Goal: Task Accomplishment & Management: Manage account settings

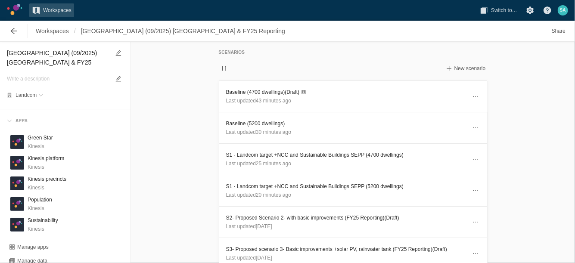
drag, startPoint x: 0, startPoint y: 0, endPoint x: 192, endPoint y: 110, distance: 221.2
click at [192, 110] on div "Scenarios New scenario Baseline (4700 dwellings) (Draft) Last updated 43 minute…" at bounding box center [353, 152] width 444 height 221
click at [49, 31] on span "Workspaces" at bounding box center [52, 31] width 33 height 9
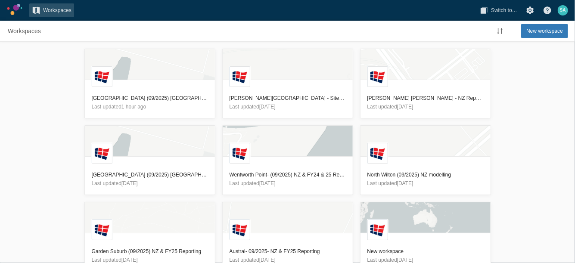
click at [525, 75] on div "L Glenfield (09/2025) NZ & FY25 Reporting Last updated 1 hour ago [GEOGRAPHIC_D…" at bounding box center [287, 152] width 575 height 221
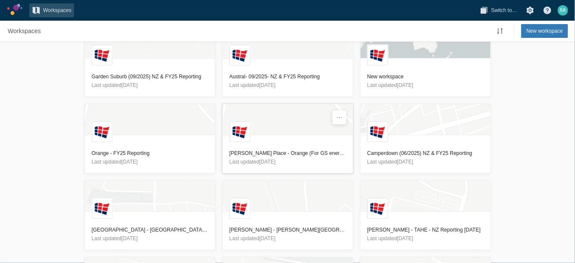
click at [313, 154] on h3 "[PERSON_NAME] Place - Orange (For GS energy and GHG reporting) MT - For Sami" at bounding box center [288, 153] width 116 height 9
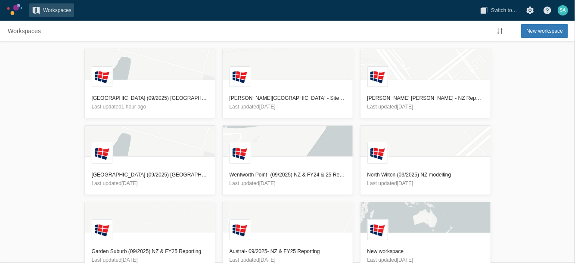
click at [58, 113] on div "L Glenfield (09/2025) NZ & FY25 Reporting Last updated 1 hour ago [GEOGRAPHIC_D…" at bounding box center [287, 152] width 575 height 221
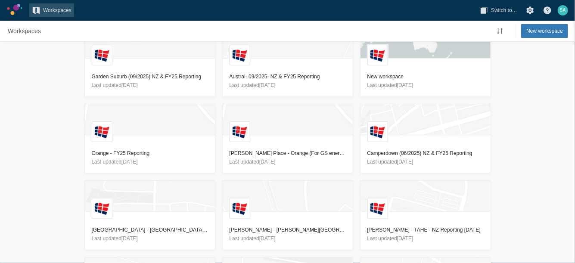
scroll to position [787, 0]
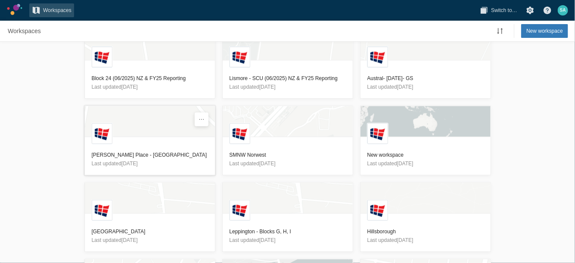
click at [114, 152] on h3 "[PERSON_NAME] Place - [GEOGRAPHIC_DATA]" at bounding box center [150, 155] width 116 height 9
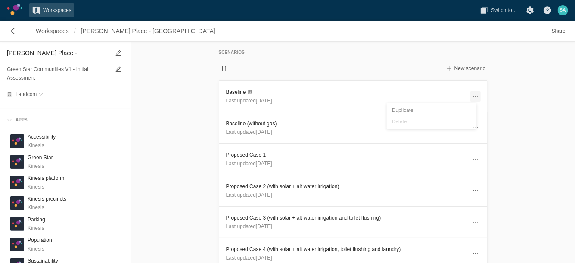
click at [472, 95] on span at bounding box center [475, 96] width 7 height 7
click at [234, 93] on h3 "Baseline" at bounding box center [346, 92] width 240 height 9
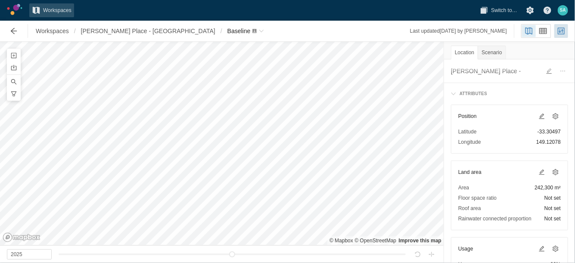
scroll to position [76, 0]
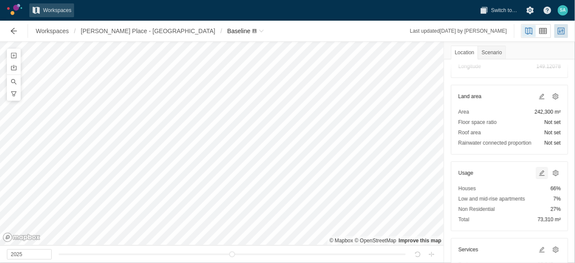
click at [538, 170] on span at bounding box center [541, 173] width 7 height 7
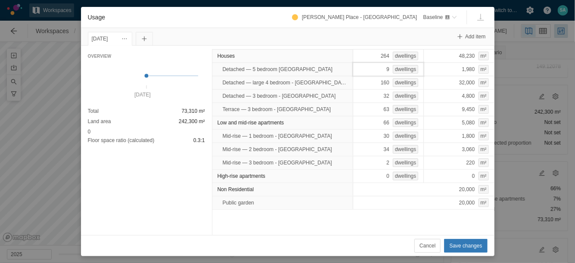
click at [374, 74] on div "9 dwellings" at bounding box center [388, 69] width 71 height 14
type input "0"
click at [374, 74] on div "0 dwellings" at bounding box center [388, 69] width 71 height 14
type input "9"
click at [459, 243] on span "Save changes" at bounding box center [465, 246] width 33 height 9
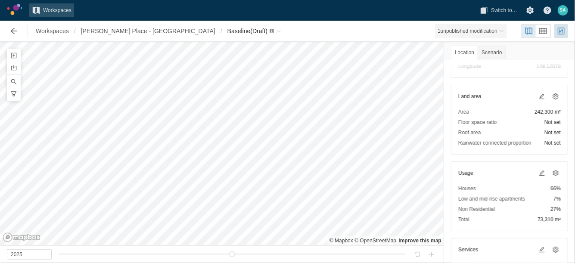
click at [489, 25] on span "1 unpublished modification" at bounding box center [471, 31] width 72 height 14
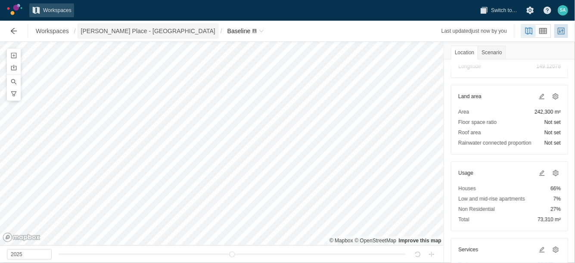
click at [139, 30] on span "[PERSON_NAME] Place - [GEOGRAPHIC_DATA]" at bounding box center [148, 31] width 134 height 9
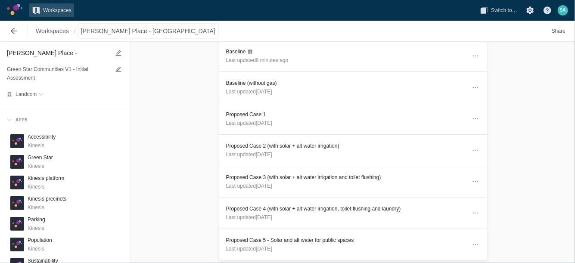
scroll to position [54, 0]
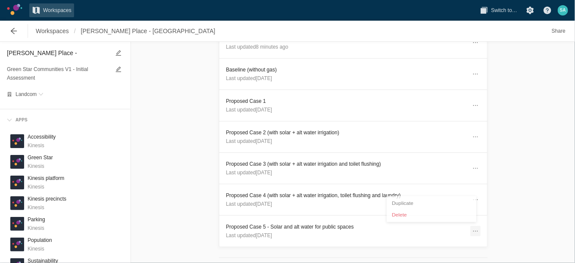
click at [472, 228] on span at bounding box center [475, 231] width 7 height 7
click at [420, 203] on div "Duplicate" at bounding box center [432, 202] width 86 height 12
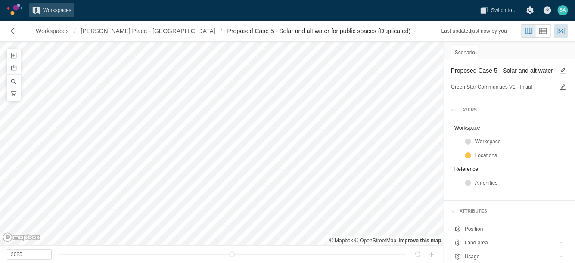
click at [518, 69] on textarea "Proposed Case 5 - Solar and alt water for public spaces (Duplicated)" at bounding box center [502, 70] width 103 height 10
click at [505, 69] on textarea "Proposed Case 5 - Solar and alt water for public spaces (Duplicated)" at bounding box center [502, 70] width 103 height 10
click at [496, 73] on textarea "Proposed Case 5 - Solar and alt water for public spaces (Duplicated)" at bounding box center [502, 70] width 103 height 10
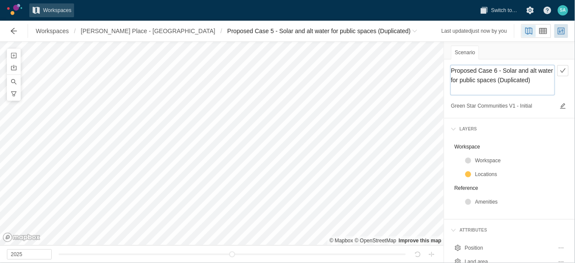
drag, startPoint x: 503, startPoint y: 67, endPoint x: 510, endPoint y: 88, distance: 22.6
click at [510, 88] on textarea "Proposed Case 6 - Solar and alt water for public spaces (Duplicated)" at bounding box center [502, 79] width 103 height 29
type textarea "Proposed Case 6 - BASIX 85"
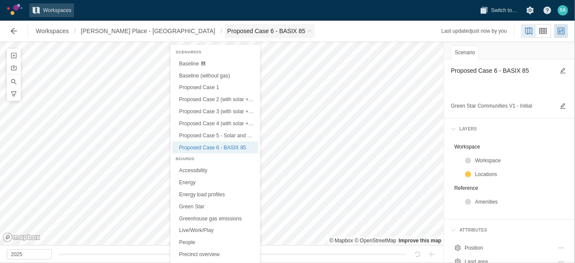
click at [227, 33] on span "Proposed Case 6 - BASIX 85" at bounding box center [266, 31] width 78 height 9
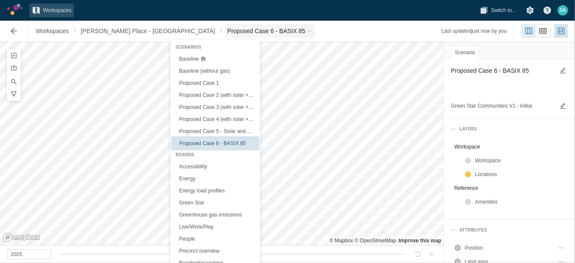
click at [218, 140] on span "Proposed Case 6 - BASIX 85" at bounding box center [212, 143] width 67 height 6
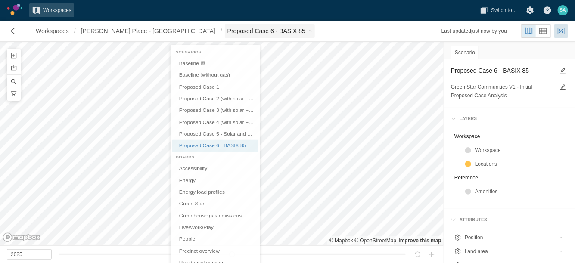
click at [252, 34] on span "Proposed Case 6 - BASIX 85" at bounding box center [270, 31] width 90 height 14
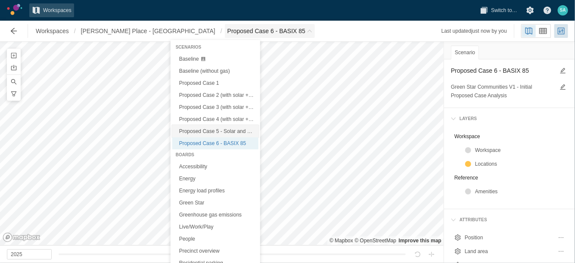
click at [215, 136] on link "Proposed Case 5 - Solar and alt water for public spaces" at bounding box center [215, 131] width 86 height 12
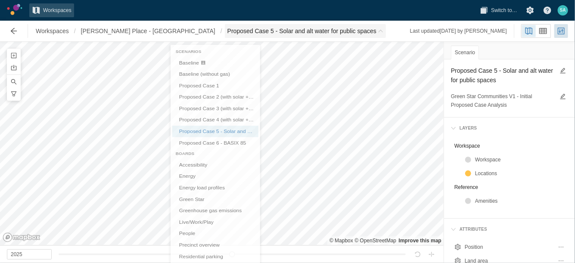
click at [317, 35] on span "Proposed Case 5 - Solar and alt water for public spaces" at bounding box center [301, 31] width 149 height 9
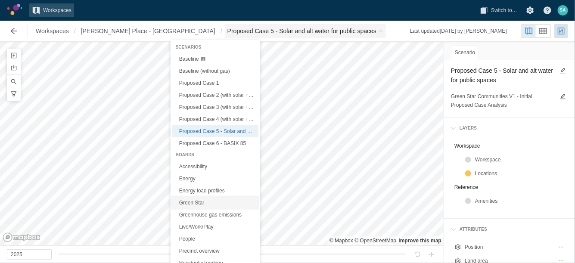
click at [196, 201] on link "Green Star" at bounding box center [215, 203] width 86 height 12
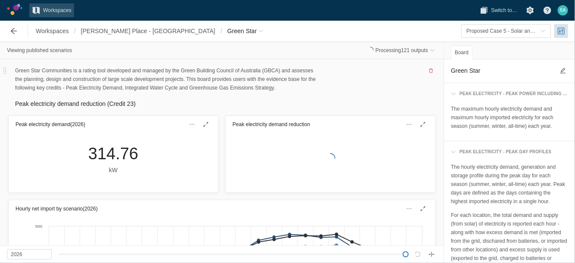
click at [350, 84] on div "Green Star Communities is a rating tool developed and managed by the Green Buil…" at bounding box center [221, 79] width 427 height 26
click at [125, 30] on span "[PERSON_NAME] Place - [GEOGRAPHIC_DATA]" at bounding box center [148, 31] width 134 height 9
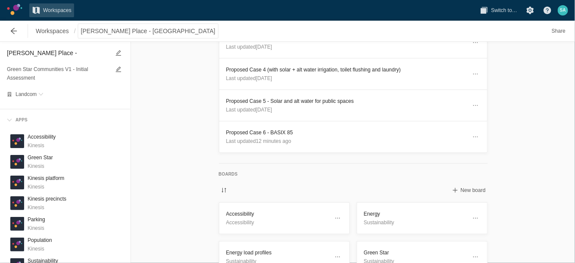
scroll to position [181, 0]
click at [242, 127] on h3 "Proposed Case 6 - BASIX 85" at bounding box center [346, 131] width 240 height 9
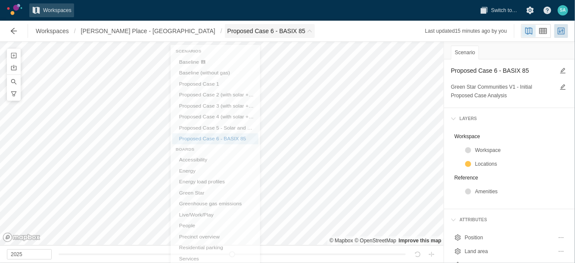
scroll to position [5, 0]
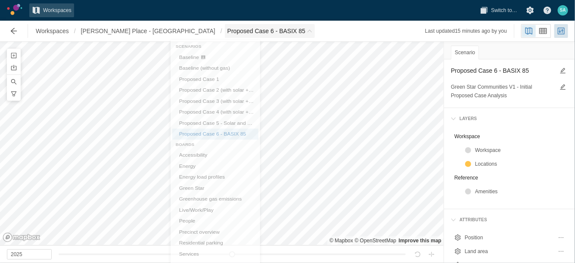
click at [307, 31] on span "Breadcrumb" at bounding box center [309, 30] width 5 height 5
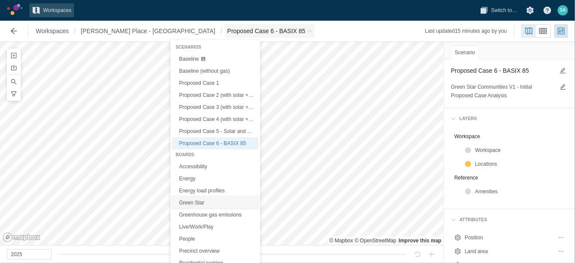
click at [191, 201] on link "Green Star" at bounding box center [215, 203] width 86 height 12
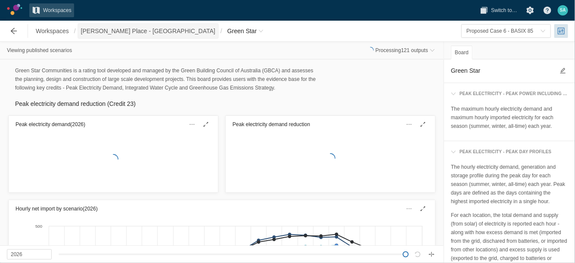
click at [110, 26] on span "[PERSON_NAME] Place - [GEOGRAPHIC_DATA]" at bounding box center [148, 31] width 140 height 14
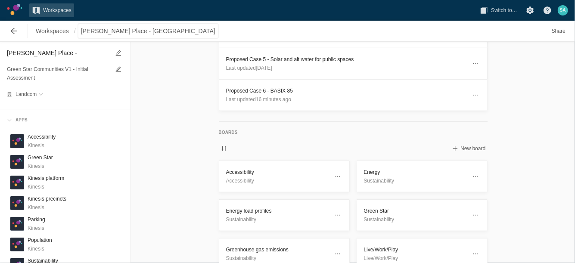
scroll to position [231, 0]
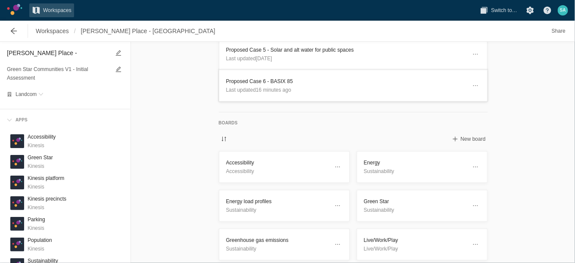
click at [243, 77] on h3 "Proposed Case 6 - BASIX 85" at bounding box center [346, 81] width 240 height 9
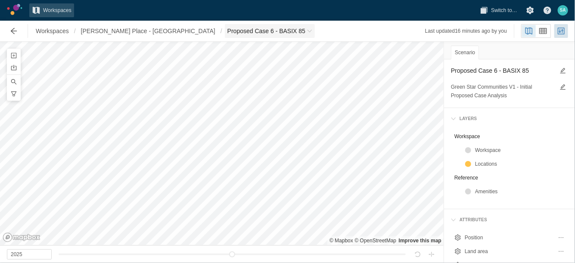
scroll to position [5, 0]
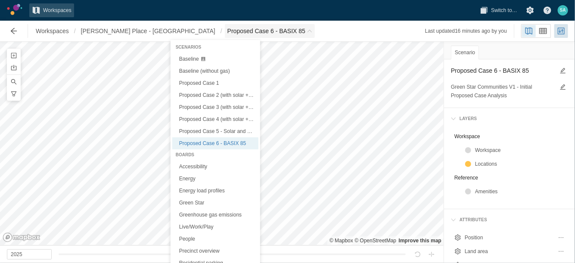
click at [249, 28] on span "Proposed Case 6 - BASIX 85" at bounding box center [270, 31] width 90 height 14
click at [190, 202] on link "Green Star" at bounding box center [215, 203] width 86 height 12
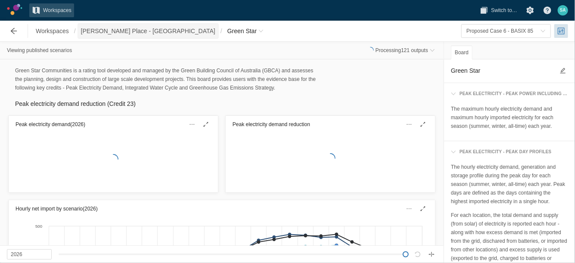
click at [104, 27] on span "[PERSON_NAME] Place - [GEOGRAPHIC_DATA]" at bounding box center [148, 31] width 134 height 9
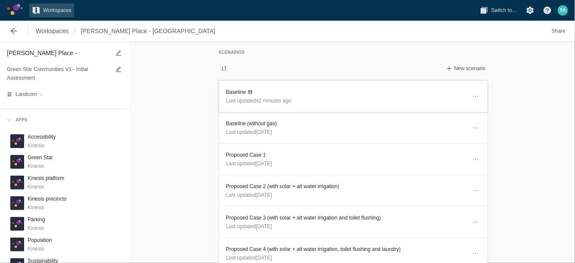
click at [232, 94] on h3 "Baseline" at bounding box center [346, 92] width 240 height 9
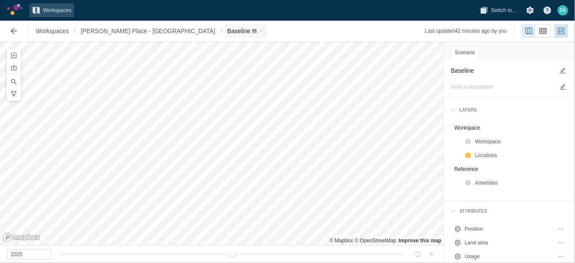
scroll to position [5, 0]
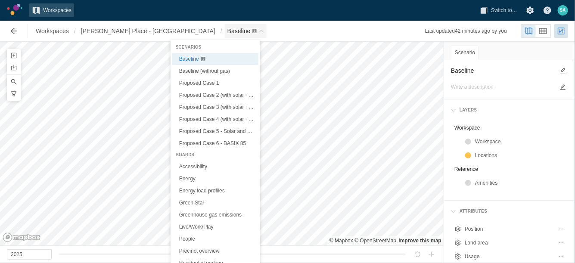
click at [225, 34] on span "Baseline" at bounding box center [246, 31] width 42 height 14
click at [197, 197] on link "Green Star" at bounding box center [215, 203] width 86 height 12
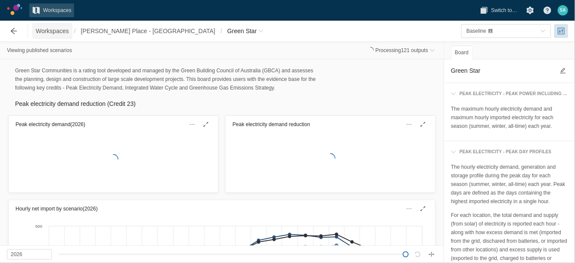
click at [54, 35] on span "Workspaces" at bounding box center [52, 31] width 33 height 9
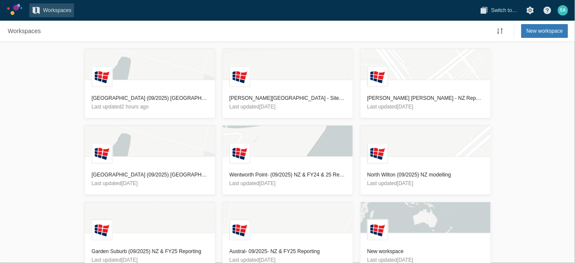
click at [62, 69] on div "L Glenfield (09/2025) NZ & FY25 Reporting Last updated 2 hours ago L Terry Road…" at bounding box center [287, 152] width 575 height 221
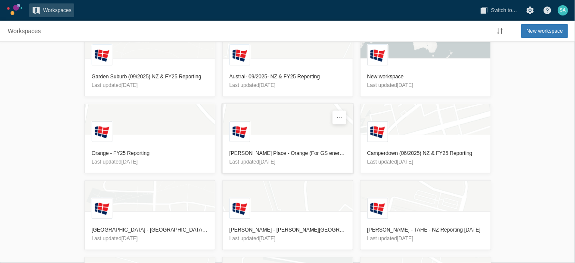
click at [271, 154] on h3 "[PERSON_NAME] Place - Orange (For GS energy and GHG reporting) MT - For Sami" at bounding box center [288, 153] width 116 height 9
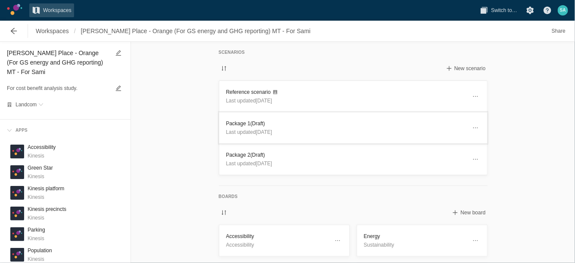
click at [235, 121] on h3 "Package 1 (Draft)" at bounding box center [346, 123] width 240 height 9
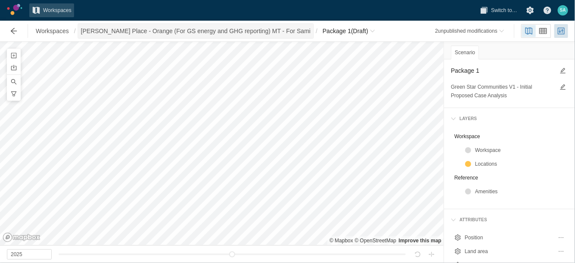
click at [257, 29] on span "[PERSON_NAME] Place - Orange (For GS energy and GHG reporting) MT - For Sami" at bounding box center [196, 31] width 230 height 9
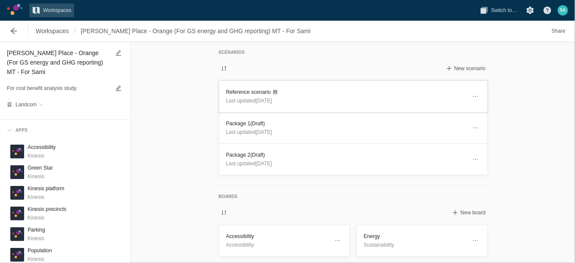
click at [241, 86] on header "Reference scenario Last updated 1 month ago" at bounding box center [353, 96] width 268 height 31
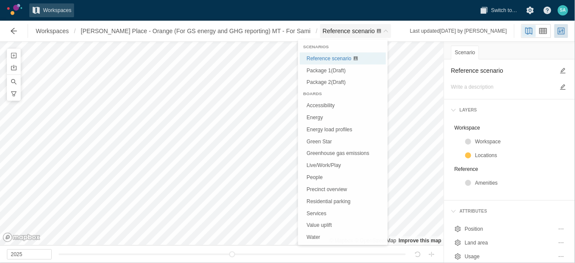
click at [361, 33] on span "Reference scenario" at bounding box center [355, 31] width 71 height 14
click at [321, 138] on link "Green Star" at bounding box center [343, 142] width 86 height 12
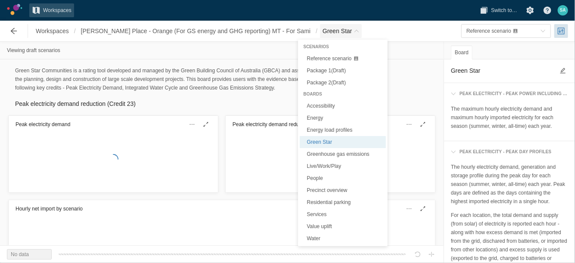
click at [354, 31] on span "Breadcrumb" at bounding box center [356, 30] width 5 height 5
click at [328, 61] on span "Reference scenario" at bounding box center [329, 59] width 45 height 6
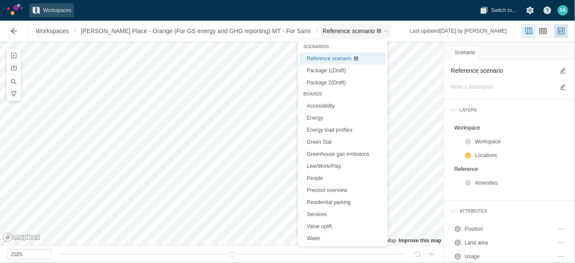
click at [358, 35] on div "Reference scenario" at bounding box center [352, 31] width 59 height 9
click at [321, 138] on link "Green Star" at bounding box center [343, 142] width 86 height 12
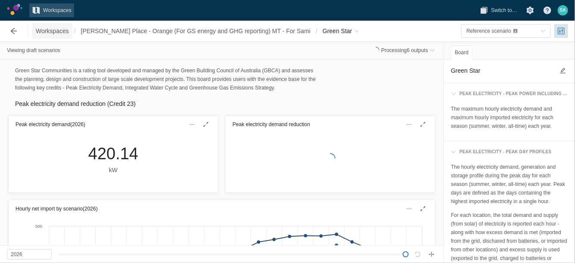
click at [64, 31] on span "Workspaces" at bounding box center [52, 31] width 33 height 9
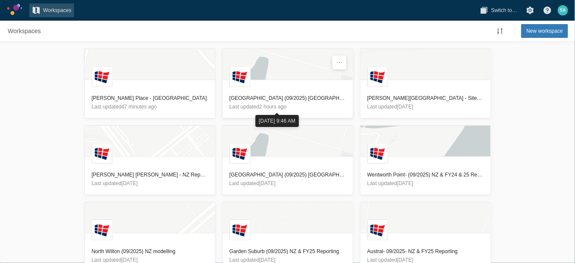
scroll to position [175, 0]
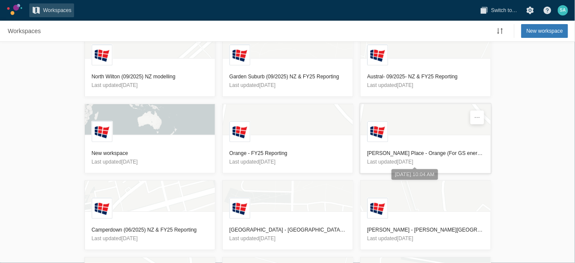
click at [426, 147] on header "Redmond Place - Orange (For GS energy and GHG reporting) MT - For Sami Last upd…" at bounding box center [426, 157] width 130 height 31
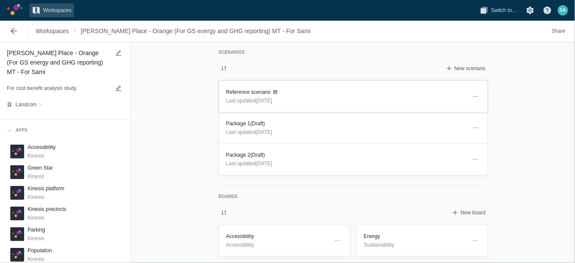
click at [238, 85] on header "Reference scenario Last updated 1 month ago" at bounding box center [353, 96] width 268 height 31
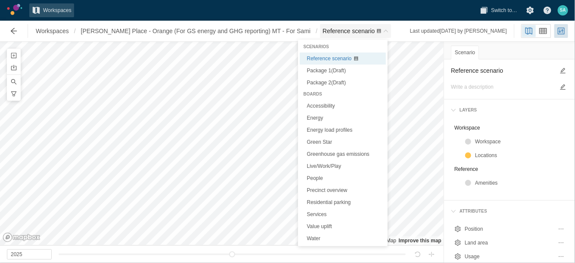
click at [383, 30] on span "Breadcrumb" at bounding box center [385, 30] width 5 height 5
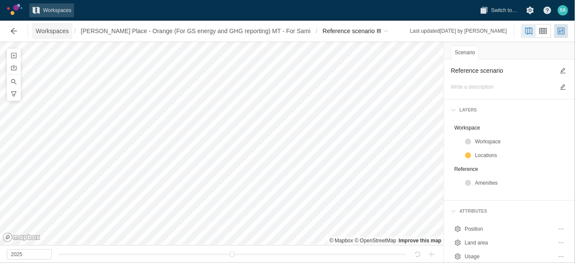
click at [56, 28] on span "Workspaces" at bounding box center [52, 31] width 33 height 9
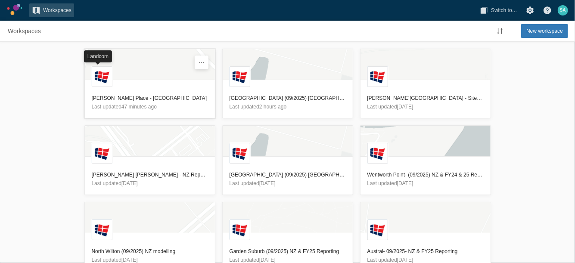
click at [103, 100] on h3 "[PERSON_NAME] Place - [GEOGRAPHIC_DATA]" at bounding box center [150, 98] width 116 height 9
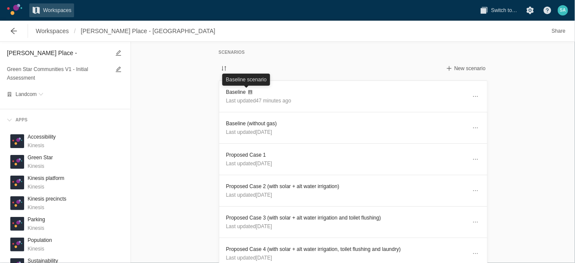
click at [240, 87] on div "Baseline scenario" at bounding box center [246, 81] width 48 height 14
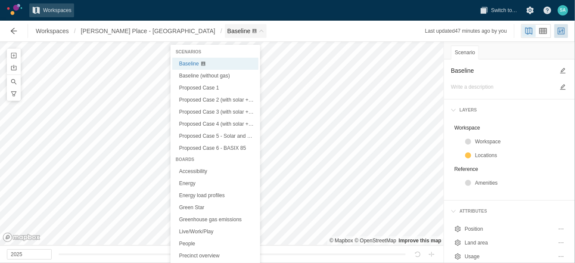
scroll to position [5, 0]
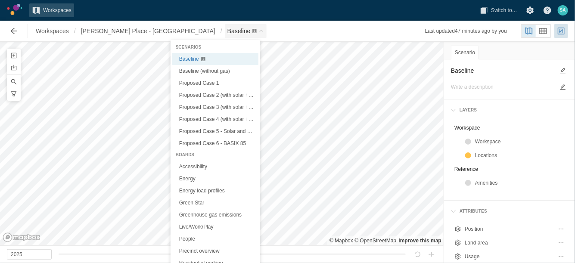
click at [225, 29] on span "Baseline" at bounding box center [246, 31] width 42 height 14
click at [192, 206] on link "Green Star" at bounding box center [215, 203] width 86 height 12
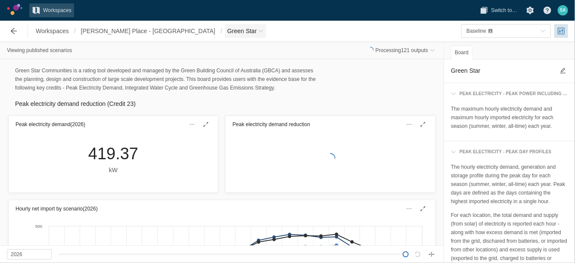
scroll to position [5, 0]
click at [225, 31] on span "Green Star" at bounding box center [245, 31] width 41 height 14
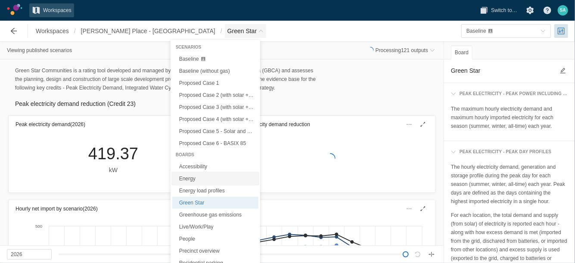
click at [193, 178] on link "Energy" at bounding box center [215, 179] width 86 height 12
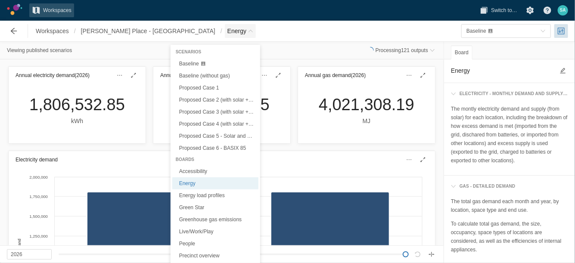
scroll to position [5, 0]
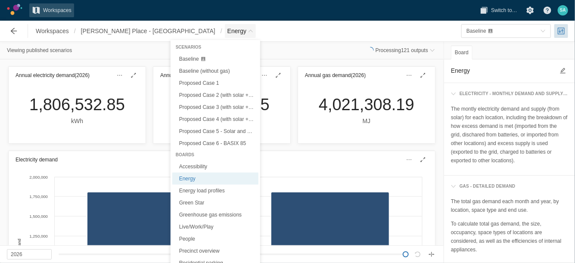
click at [227, 27] on span "Energy" at bounding box center [236, 31] width 19 height 9
click at [203, 206] on link "Green Star" at bounding box center [215, 203] width 86 height 12
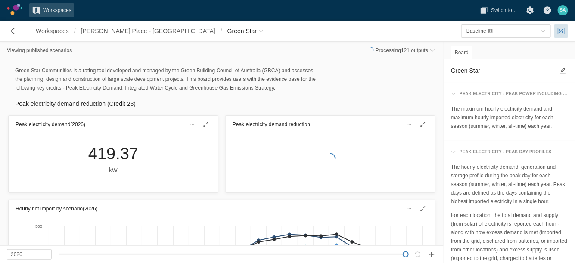
click at [466, 123] on p "The maximum hourly electricity demand and maximum hourly imported electricity f…" at bounding box center [509, 118] width 117 height 26
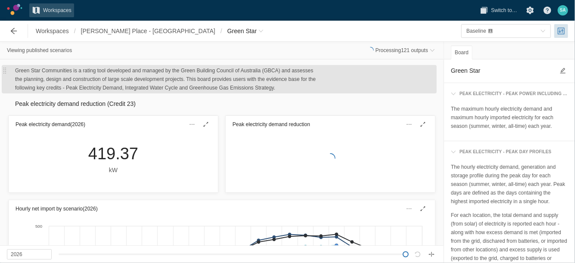
click at [351, 93] on div at bounding box center [219, 79] width 435 height 28
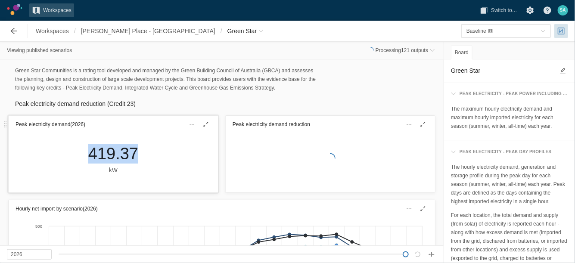
drag, startPoint x: 81, startPoint y: 149, endPoint x: 133, endPoint y: 151, distance: 51.3
click at [133, 151] on div "419.37 kW" at bounding box center [113, 159] width 64 height 31
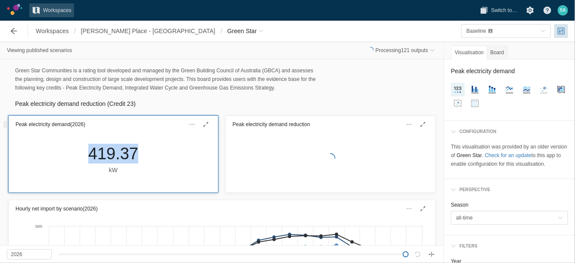
drag, startPoint x: 133, startPoint y: 151, endPoint x: 124, endPoint y: 152, distance: 8.2
copy div "419.37"
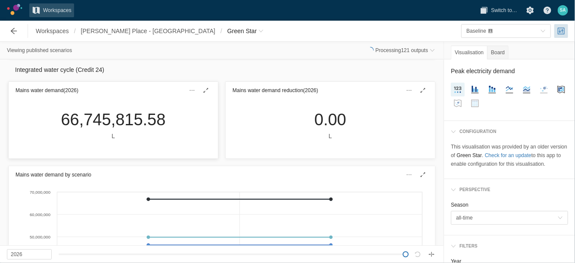
scroll to position [377, 0]
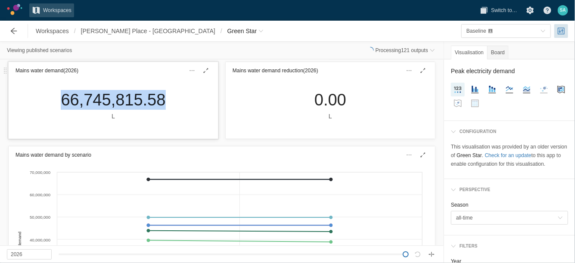
drag, startPoint x: 57, startPoint y: 100, endPoint x: 166, endPoint y: 103, distance: 109.0
click at [166, 103] on div "66,745,815.58 L" at bounding box center [113, 105] width 118 height 31
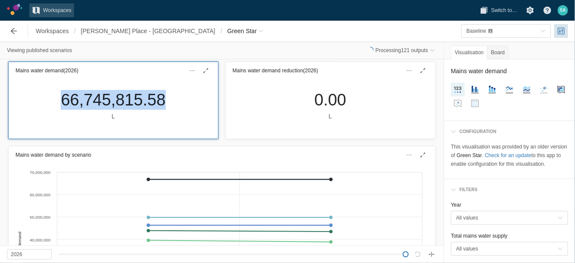
drag, startPoint x: 163, startPoint y: 104, endPoint x: 151, endPoint y: 103, distance: 12.1
copy div "66,745,815.58"
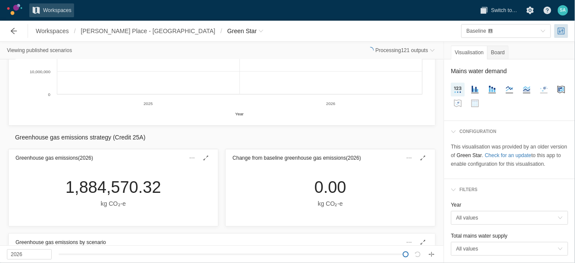
scroll to position [700, 0]
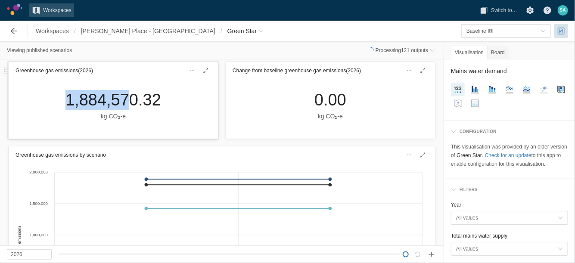
drag, startPoint x: 57, startPoint y: 103, endPoint x: 138, endPoint y: 104, distance: 81.0
click at [130, 104] on div "1,884,570.32 kg CO₂‑e" at bounding box center [113, 108] width 209 height 59
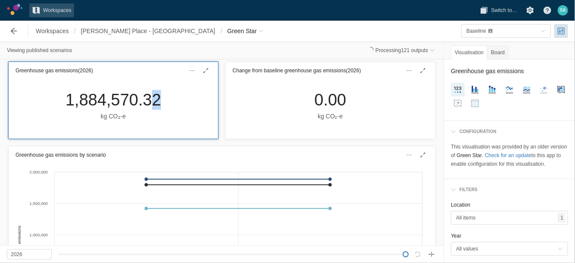
drag, startPoint x: 138, startPoint y: 104, endPoint x: 153, endPoint y: 103, distance: 15.6
click at [153, 103] on div "1,884,570.32" at bounding box center [113, 100] width 96 height 20
click at [158, 103] on div "1,884,570.32 kg CO₂‑e" at bounding box center [113, 105] width 109 height 31
drag, startPoint x: 157, startPoint y: 103, endPoint x: 145, endPoint y: 100, distance: 12.3
copy div "1,884,570.32"
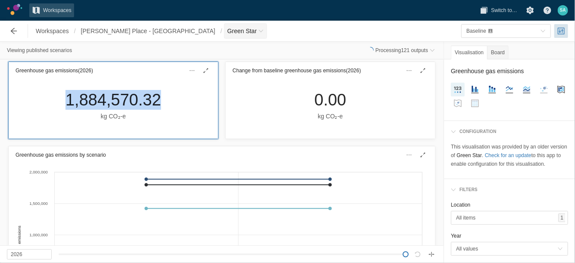
click at [258, 31] on span "Breadcrumb" at bounding box center [260, 30] width 5 height 5
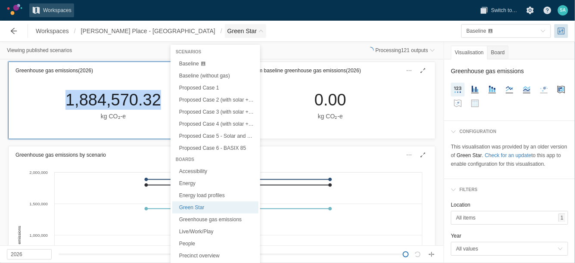
scroll to position [5, 0]
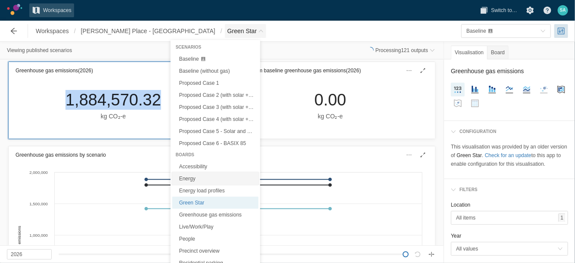
click at [194, 177] on link "Energy" at bounding box center [215, 179] width 86 height 12
type textarea "Energy"
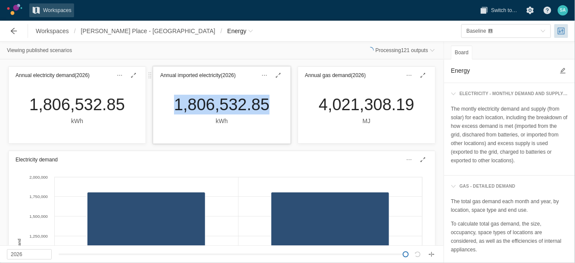
drag, startPoint x: 174, startPoint y: 104, endPoint x: 260, endPoint y: 113, distance: 86.2
click at [260, 113] on div "1,806,532.85" at bounding box center [222, 105] width 96 height 20
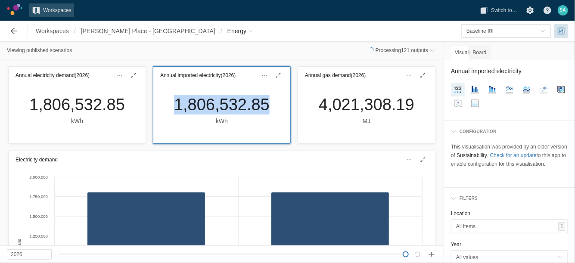
drag, startPoint x: 257, startPoint y: 112, endPoint x: 253, endPoint y: 109, distance: 4.4
copy div "1,806,532.85"
click at [248, 33] on span "Breadcrumb" at bounding box center [250, 30] width 5 height 5
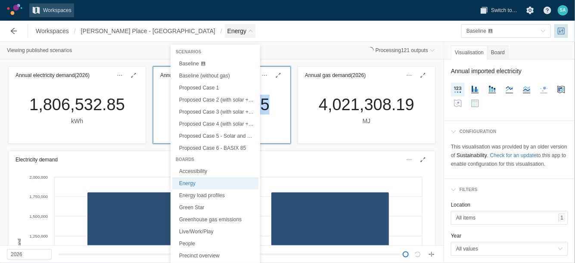
scroll to position [5, 0]
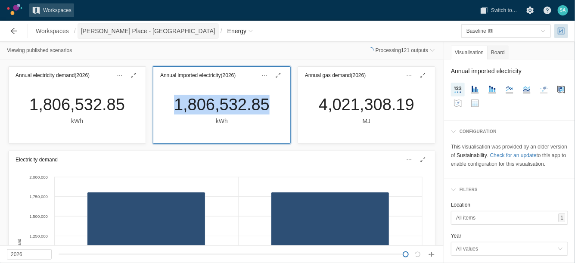
click at [134, 33] on span "[PERSON_NAME] Place - [GEOGRAPHIC_DATA]" at bounding box center [148, 31] width 134 height 9
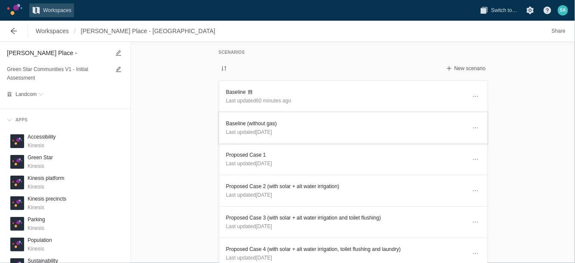
click at [244, 124] on h3 "Baseline (without gas)" at bounding box center [346, 123] width 240 height 9
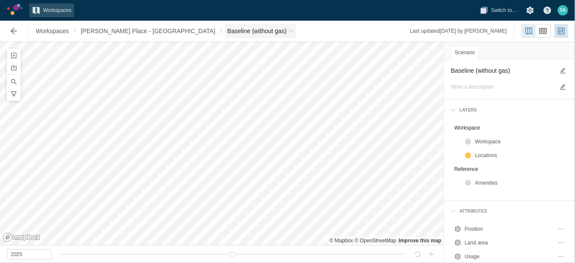
scroll to position [5, 0]
click at [227, 35] on span "Baseline (without gas)" at bounding box center [256, 31] width 59 height 9
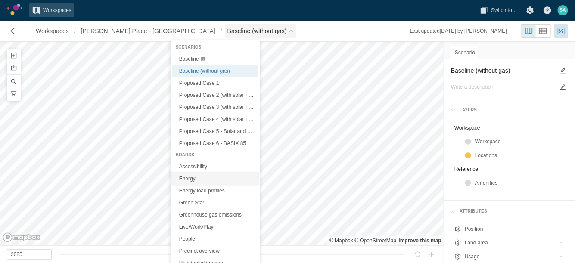
click at [191, 178] on link "Energy" at bounding box center [215, 179] width 86 height 12
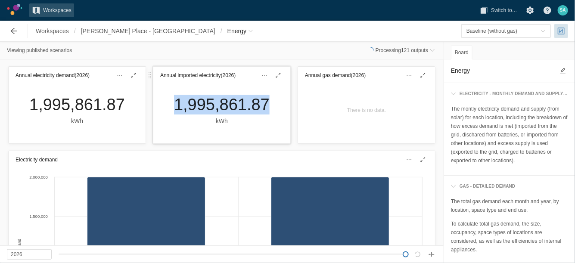
drag, startPoint x: 171, startPoint y: 106, endPoint x: 259, endPoint y: 109, distance: 88.3
click at [259, 109] on div "1,995,861.87 kWh" at bounding box center [221, 110] width 109 height 31
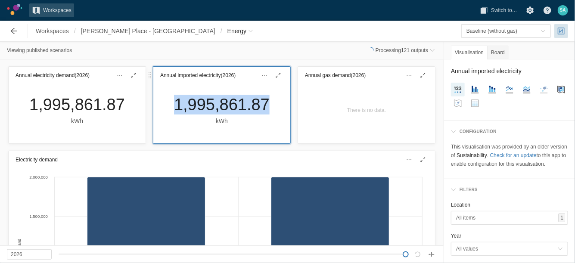
copy div "1,995,861.87"
click at [248, 30] on span "Breadcrumb" at bounding box center [250, 30] width 5 height 5
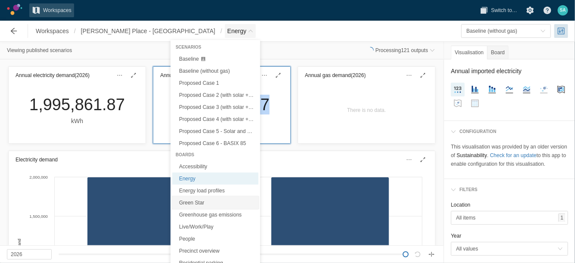
click at [203, 204] on link "Green Star" at bounding box center [215, 203] width 86 height 12
type textarea "Green Star"
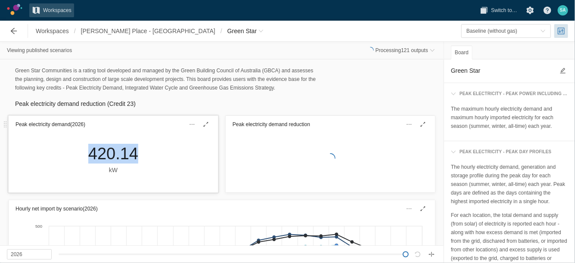
drag, startPoint x: 84, startPoint y: 152, endPoint x: 133, endPoint y: 151, distance: 48.2
click at [133, 151] on div "420.14 kW" at bounding box center [113, 159] width 64 height 31
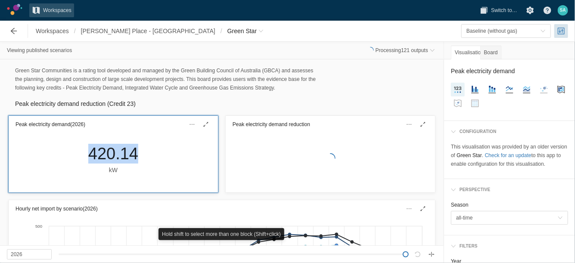
drag, startPoint x: 133, startPoint y: 151, endPoint x: 130, endPoint y: 156, distance: 5.0
copy div "420.14"
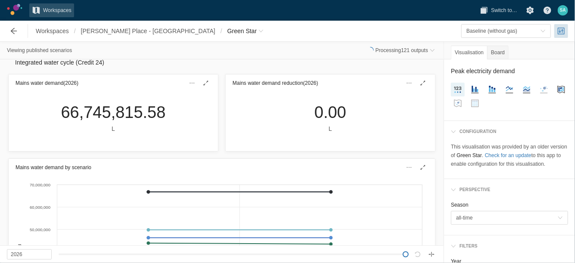
scroll to position [377, 0]
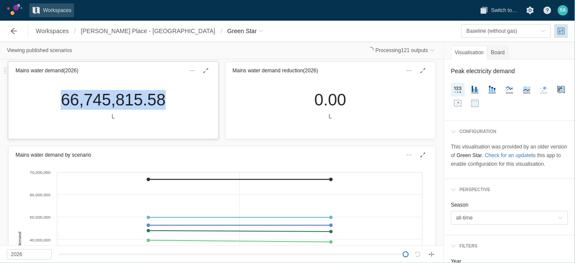
drag, startPoint x: 56, startPoint y: 103, endPoint x: 158, endPoint y: 100, distance: 102.2
click at [158, 100] on div "66,745,815.58 L" at bounding box center [113, 105] width 118 height 31
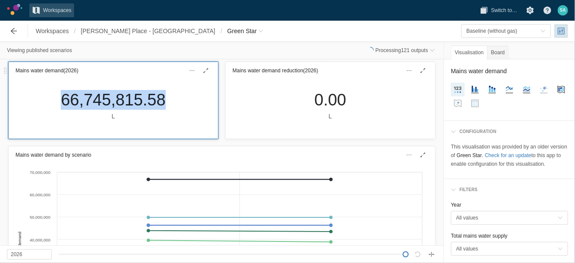
drag, startPoint x: 158, startPoint y: 100, endPoint x: 151, endPoint y: 98, distance: 7.1
copy div "66,745,815.58"
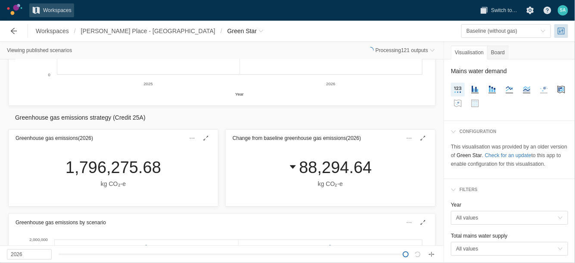
scroll to position [700, 0]
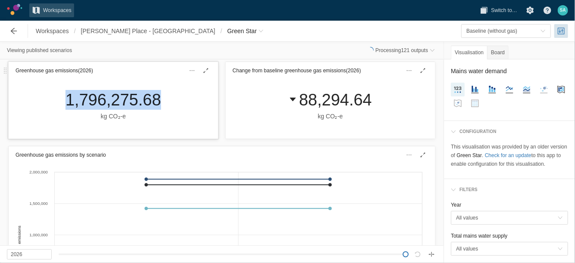
drag, startPoint x: 59, startPoint y: 104, endPoint x: 159, endPoint y: 101, distance: 100.4
click at [159, 101] on div "1,796,275.68 kg CO₂‑e" at bounding box center [113, 105] width 109 height 31
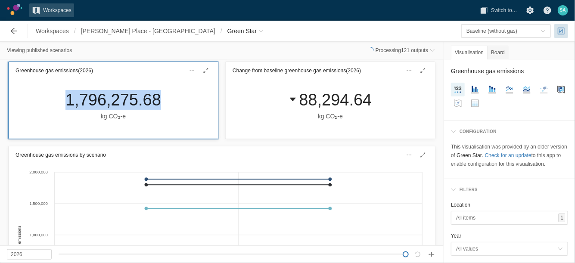
drag, startPoint x: 159, startPoint y: 101, endPoint x: 134, endPoint y: 101, distance: 25.4
copy div "1,796,275.68"
click at [227, 30] on span "Green Star" at bounding box center [241, 31] width 29 height 9
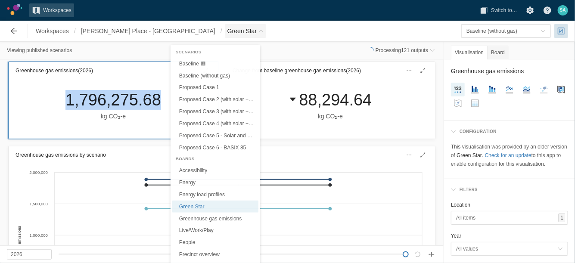
scroll to position [5, 0]
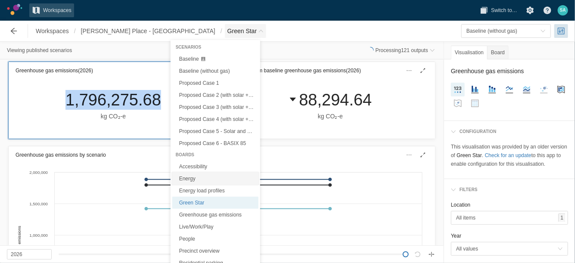
click at [187, 178] on link "Energy" at bounding box center [215, 179] width 86 height 12
type textarea "Energy"
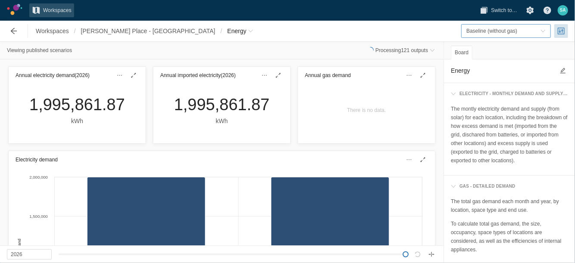
click at [484, 31] on span "Baseline (without gas)" at bounding box center [492, 31] width 51 height 6
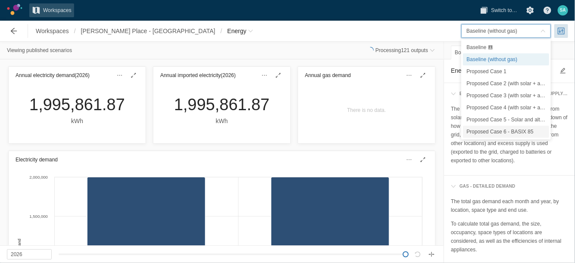
click at [501, 131] on span "Proposed Case 6 - BASIX 85" at bounding box center [500, 132] width 67 height 6
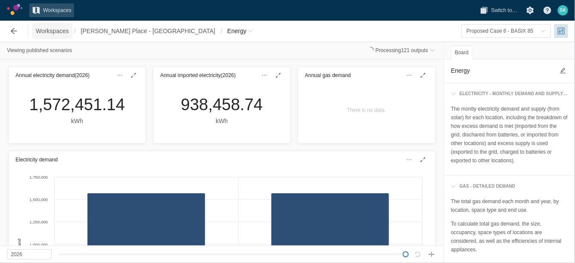
click at [52, 31] on span "Workspaces" at bounding box center [52, 31] width 33 height 9
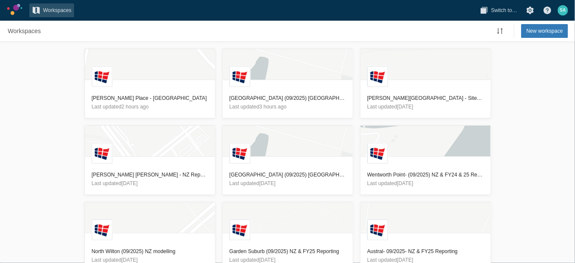
click at [33, 101] on div "[GEOGRAPHIC_DATA][PERSON_NAME] - [GEOGRAPHIC_DATA] Last updated 2 hours ago [GE…" at bounding box center [287, 152] width 575 height 221
click at [299, 95] on h3 "[GEOGRAPHIC_DATA] (09/2025) [GEOGRAPHIC_DATA] & FY25 Reporting" at bounding box center [288, 98] width 116 height 9
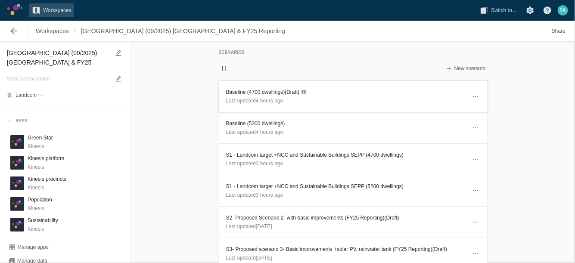
click at [266, 90] on h3 "Baseline (4700 dwellings) (Draft)" at bounding box center [346, 92] width 240 height 9
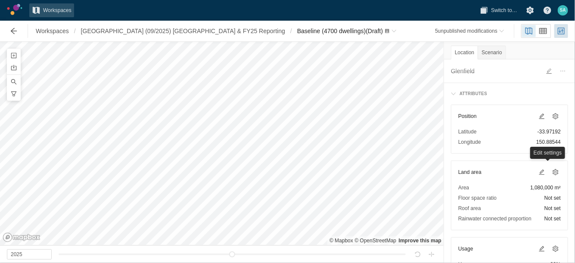
scroll to position [54, 0]
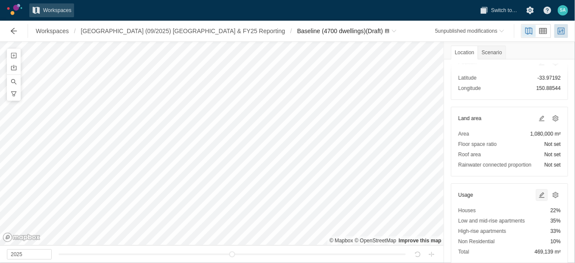
click at [538, 192] on span at bounding box center [541, 195] width 7 height 7
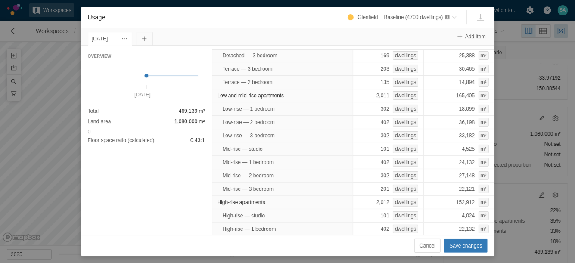
click at [63, 62] on div "[GEOGRAPHIC_DATA] (4700 dwellings) [DATE] Add item Overview [DATE] Total 469,13…" at bounding box center [287, 131] width 575 height 263
click at [429, 247] on span "Cancel" at bounding box center [428, 246] width 16 height 9
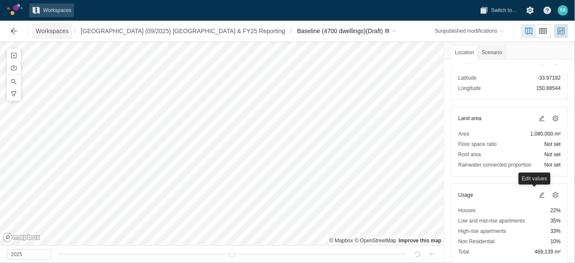
click at [53, 29] on span "Workspaces" at bounding box center [52, 31] width 33 height 9
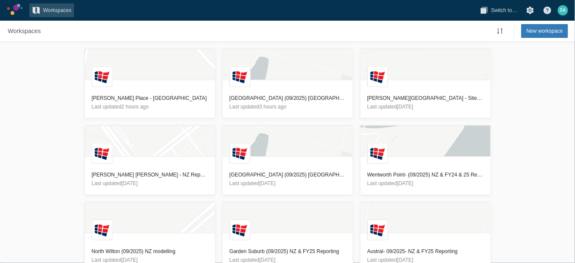
click at [46, 113] on div "[GEOGRAPHIC_DATA][PERSON_NAME] - [GEOGRAPHIC_DATA] Last updated 2 hours ago [GE…" at bounding box center [287, 152] width 575 height 221
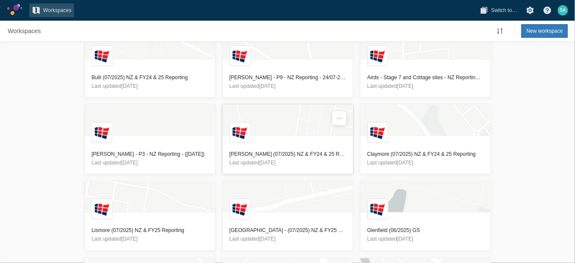
click at [251, 150] on h3 "[PERSON_NAME] (07/2025) NZ & FY24 & 25 Reporting" at bounding box center [288, 154] width 116 height 9
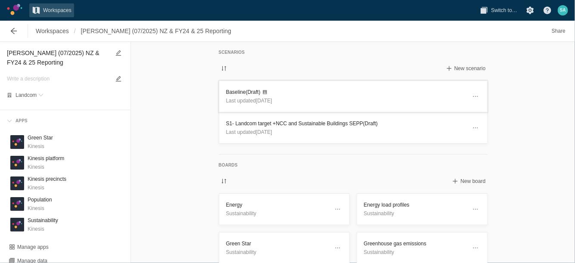
click at [235, 90] on h3 "Baseline (Draft)" at bounding box center [346, 92] width 240 height 9
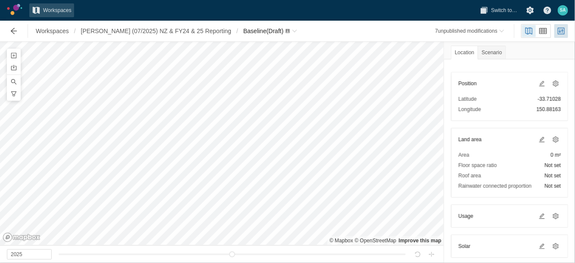
scroll to position [54, 0]
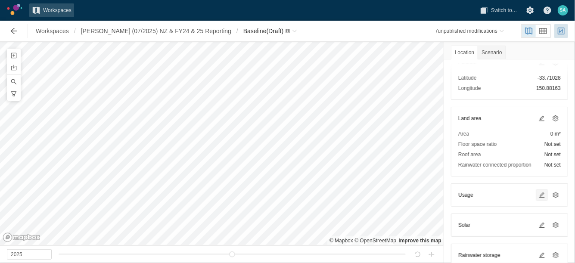
click at [538, 194] on span at bounding box center [541, 195] width 7 height 7
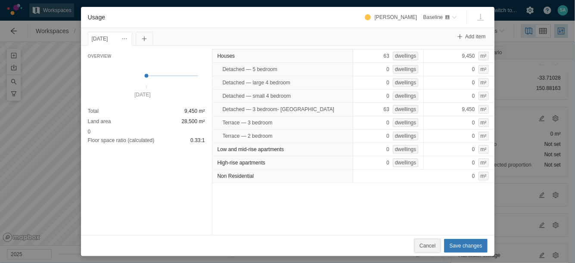
click at [434, 244] on span "Cancel" at bounding box center [428, 246] width 16 height 9
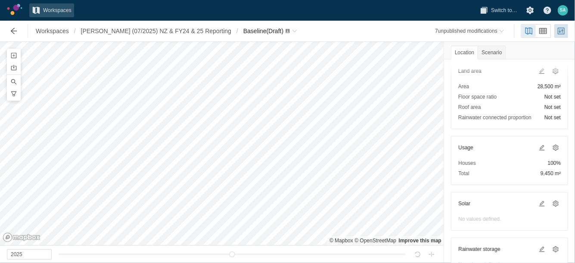
scroll to position [108, 0]
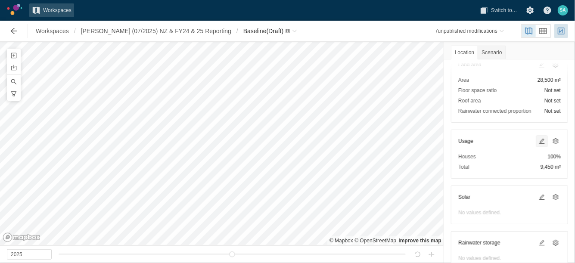
click at [538, 138] on span at bounding box center [541, 141] width 7 height 7
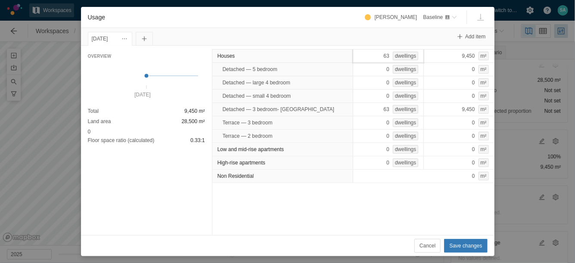
click at [378, 54] on div "63 dwellings" at bounding box center [388, 56] width 71 height 14
type input "156"
click at [355, 184] on div "Houses 156 9,450 m² Detached — 5 bedroom 0 dwellings 0 m² Detached — large 4 be…" at bounding box center [353, 141] width 283 height 190
click at [453, 242] on span "Save changes" at bounding box center [465, 246] width 33 height 9
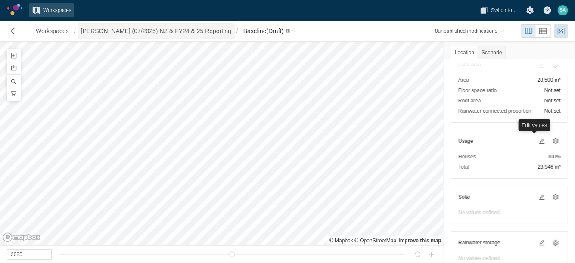
click at [180, 30] on span "[PERSON_NAME] (07/2025) NZ & FY24 & 25 Reporting" at bounding box center [156, 31] width 150 height 9
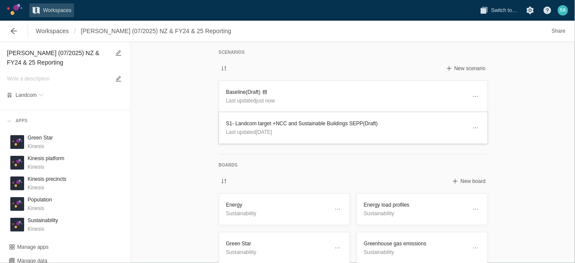
click at [240, 123] on h3 "S1- Landcom target +NCC and Sustainable Buildings SEPP (Draft)" at bounding box center [346, 123] width 240 height 9
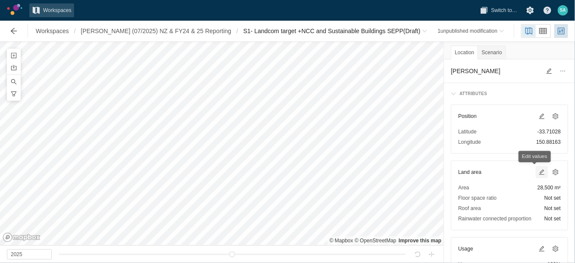
click at [538, 174] on span at bounding box center [541, 172] width 7 height 7
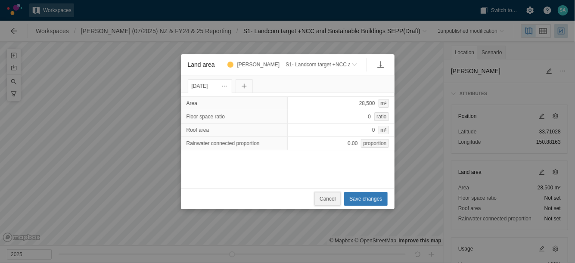
click at [336, 197] on span "Cancel" at bounding box center [328, 199] width 16 height 9
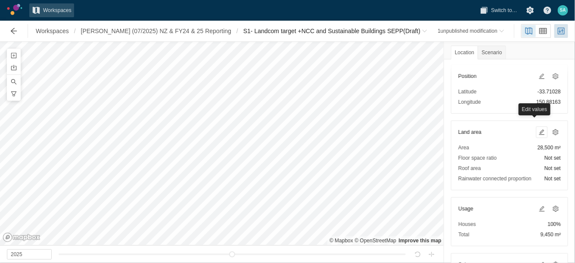
scroll to position [108, 0]
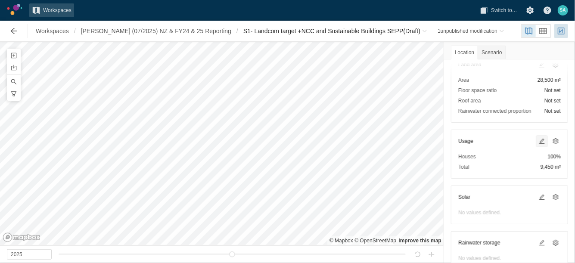
click at [538, 139] on span at bounding box center [541, 141] width 7 height 7
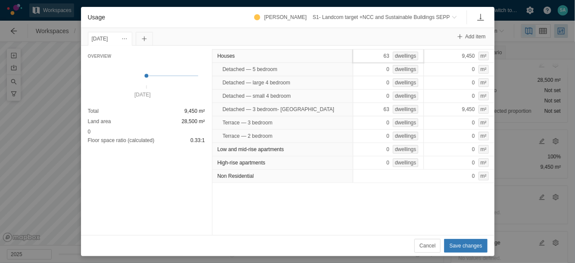
click at [370, 56] on div "63 dwellings" at bounding box center [388, 56] width 71 height 14
type input "156"
click at [466, 241] on button "Save changes" at bounding box center [465, 246] width 43 height 14
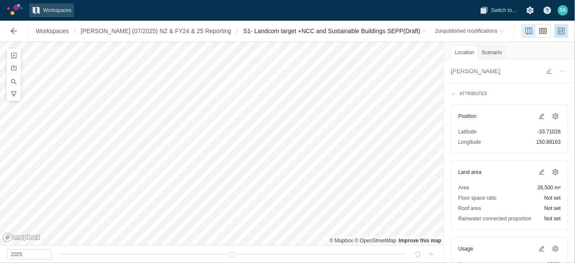
scroll to position [54, 0]
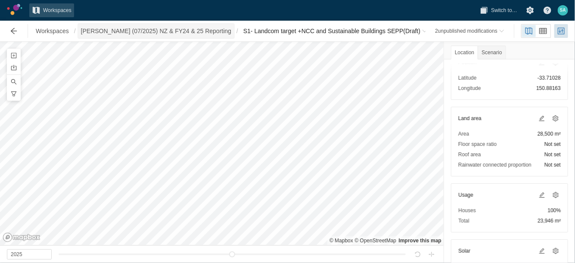
click at [198, 31] on span "Schofield (07/2025) NZ & FY24 & 25 Reporting" at bounding box center [156, 31] width 150 height 9
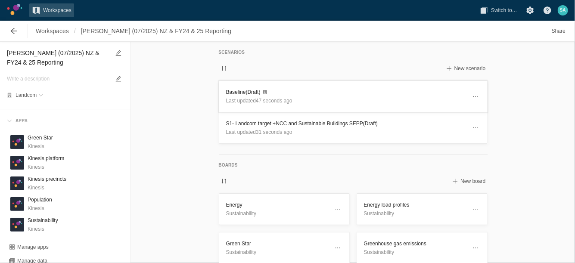
click at [245, 88] on h3 "Baseline (Draft)" at bounding box center [346, 92] width 240 height 9
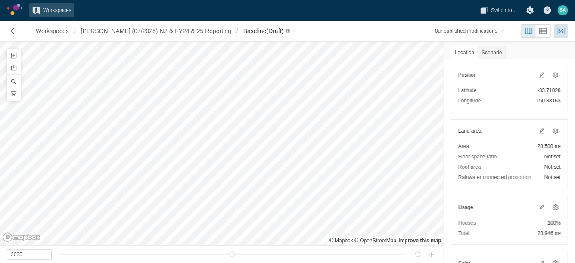
scroll to position [54, 0]
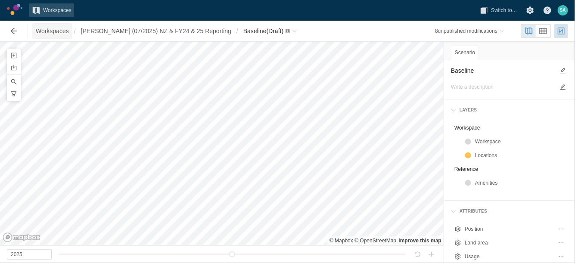
click at [52, 28] on span "Workspaces" at bounding box center [52, 31] width 33 height 9
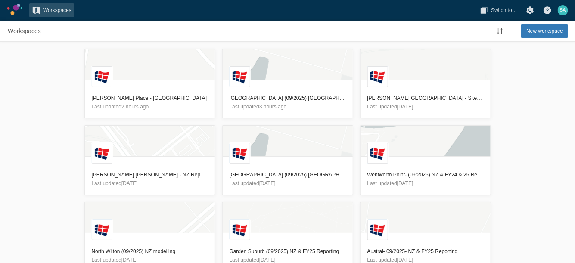
click at [37, 94] on div "L Redmond Place - Orange MT Last updated 2 hours ago L Glenfield (09/2025) NZ &…" at bounding box center [287, 152] width 575 height 221
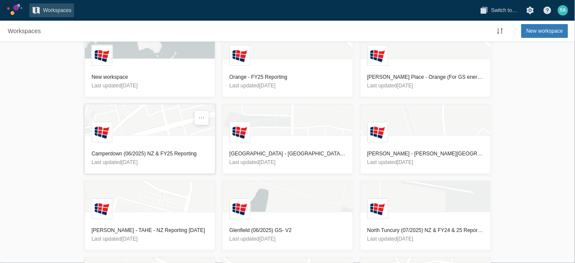
click at [141, 151] on h3 "Camperdown (06/2025) NZ & FY25 Reporting" at bounding box center [150, 153] width 116 height 9
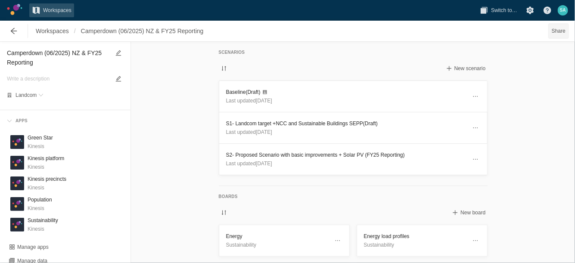
click at [561, 30] on span "Share" at bounding box center [559, 31] width 14 height 9
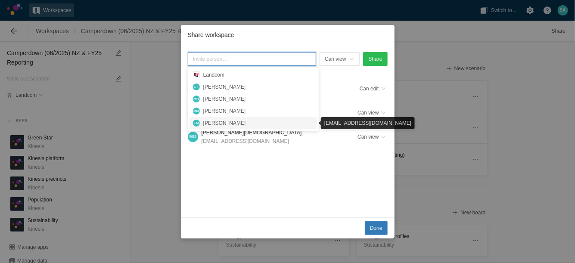
click at [268, 168] on div "Can view Share S A Samaneh Arasteh (You) sarasteh@landcom.nsw.gov.au Can edit M…" at bounding box center [288, 131] width 214 height 172
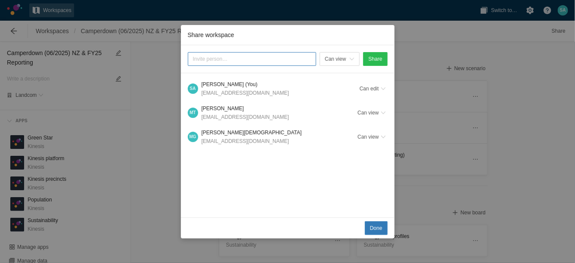
click at [304, 56] on div "Share workspace" at bounding box center [252, 59] width 129 height 14
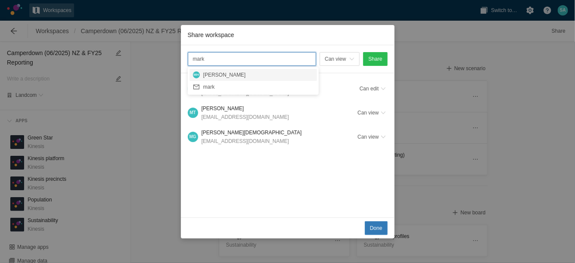
type input "mark"
click at [258, 75] on div "Mark Hibberd" at bounding box center [258, 75] width 110 height 9
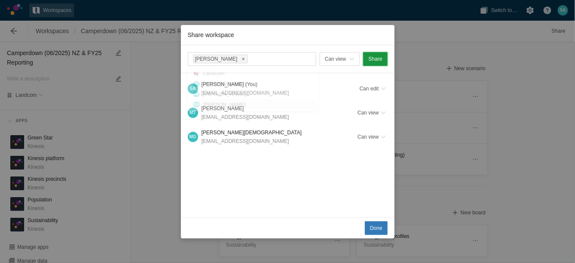
click at [380, 57] on span "Share" at bounding box center [375, 59] width 14 height 9
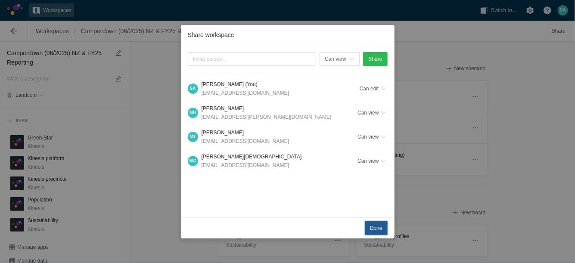
click at [376, 230] on span "Done" at bounding box center [376, 228] width 12 height 9
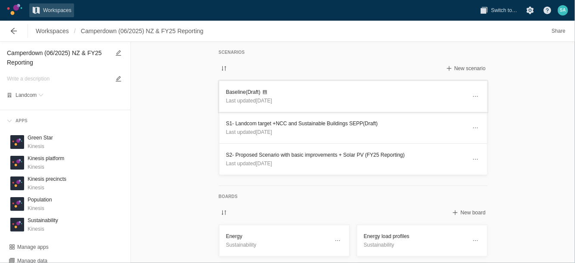
click at [236, 91] on h3 "Baseline (Draft)" at bounding box center [346, 92] width 240 height 9
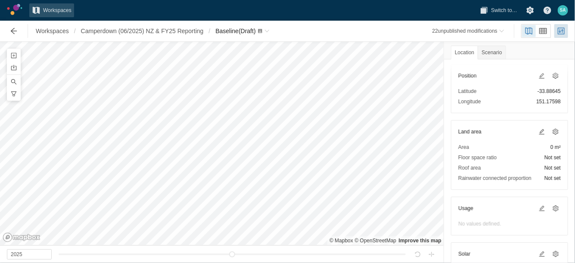
scroll to position [54, 0]
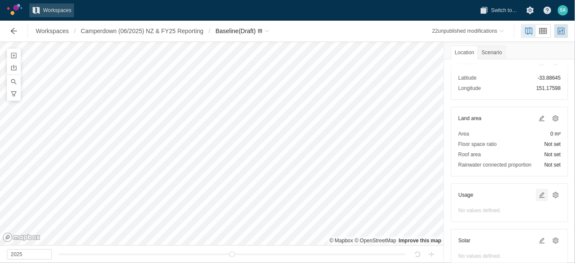
click at [538, 194] on span at bounding box center [541, 195] width 7 height 7
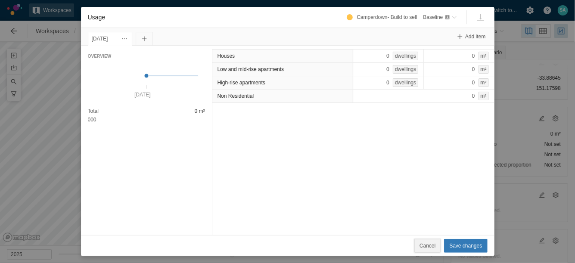
click at [436, 243] on span "Cancel" at bounding box center [428, 246] width 16 height 9
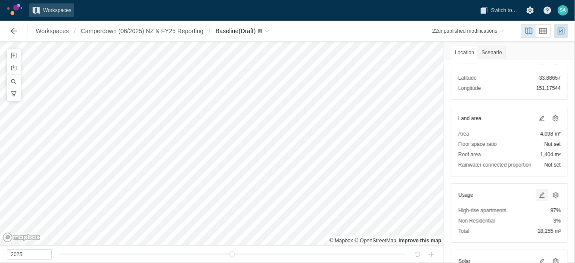
click at [538, 192] on span at bounding box center [541, 195] width 7 height 7
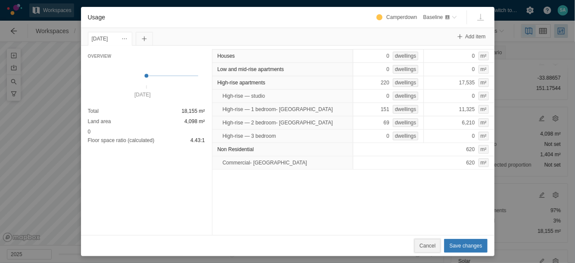
click at [436, 248] on span "Cancel" at bounding box center [428, 246] width 16 height 9
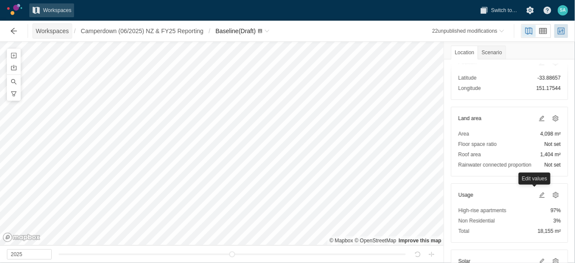
click at [60, 27] on span "Workspaces" at bounding box center [52, 31] width 33 height 9
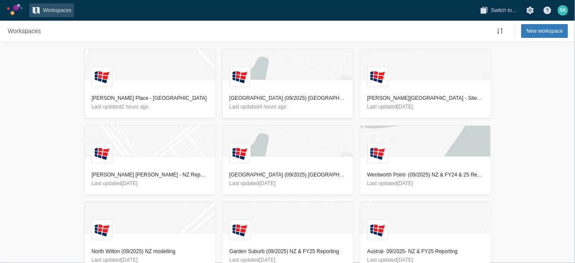
scroll to position [251, 0]
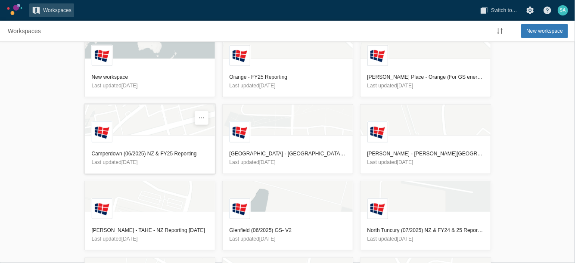
click at [158, 149] on h3 "Camperdown (06/2025) NZ & FY25 Reporting" at bounding box center [150, 153] width 116 height 9
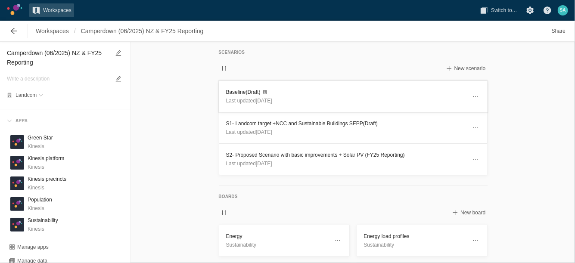
click at [243, 90] on h3 "Baseline (Draft)" at bounding box center [346, 92] width 240 height 9
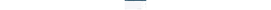
scroll to position [108, 0]
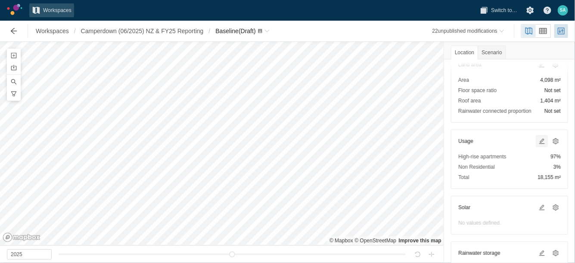
click at [538, 138] on span at bounding box center [541, 141] width 7 height 7
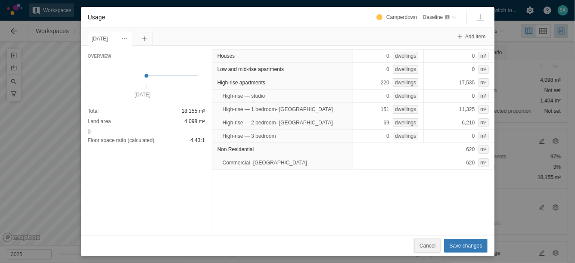
click at [436, 246] on span "Cancel" at bounding box center [428, 246] width 16 height 9
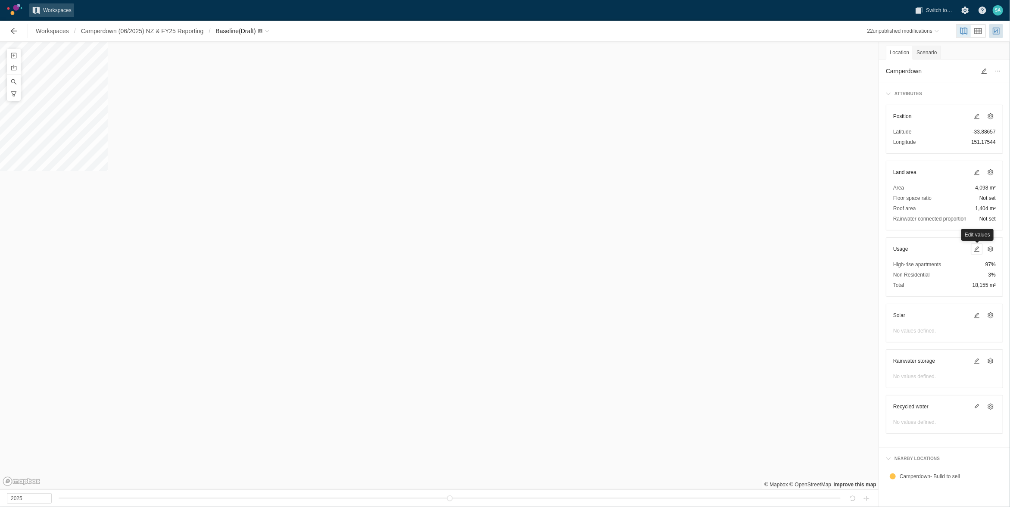
scroll to position [0, 0]
click at [53, 33] on span "Workspaces" at bounding box center [52, 31] width 33 height 9
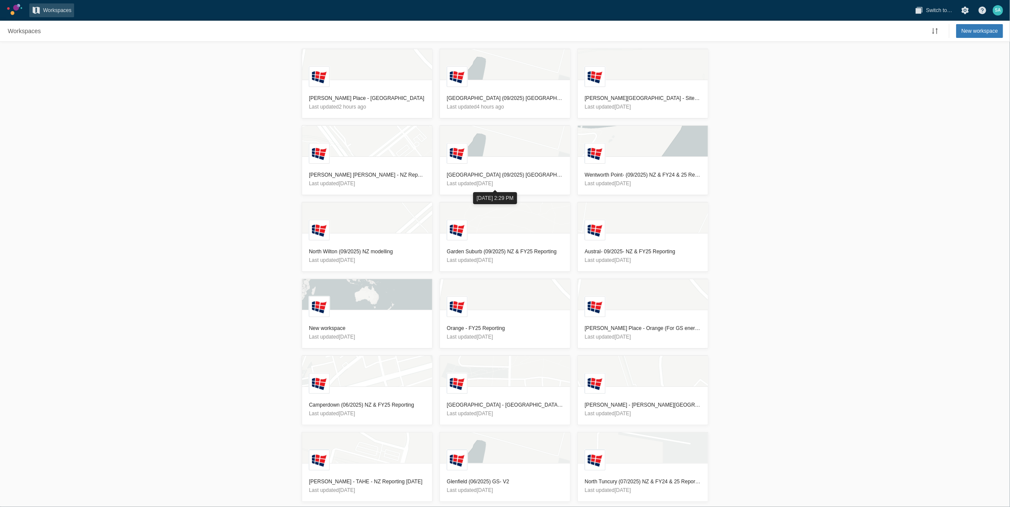
click at [177, 187] on div "L Redmond Place - Orange MT Last updated 2 hours ago L Glenfield (09/2025) NZ &…" at bounding box center [505, 274] width 1010 height 465
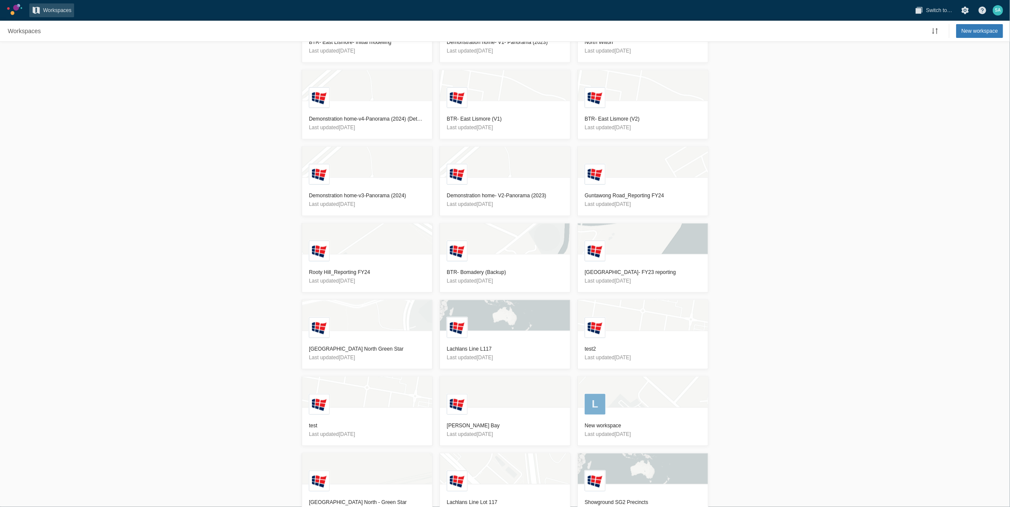
scroll to position [1206, 0]
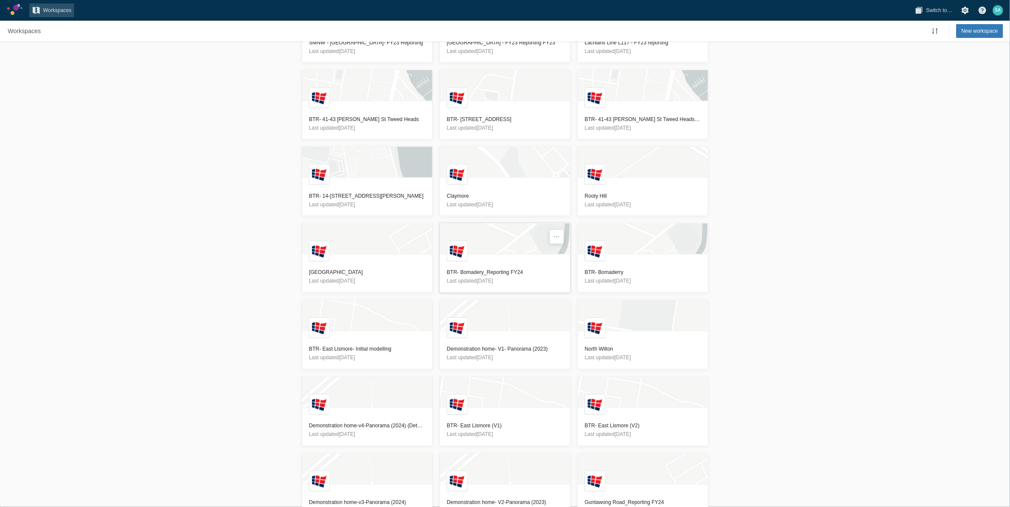
click at [482, 263] on h3 "BTR- Bomadery_Reporting FY24" at bounding box center [505, 272] width 116 height 9
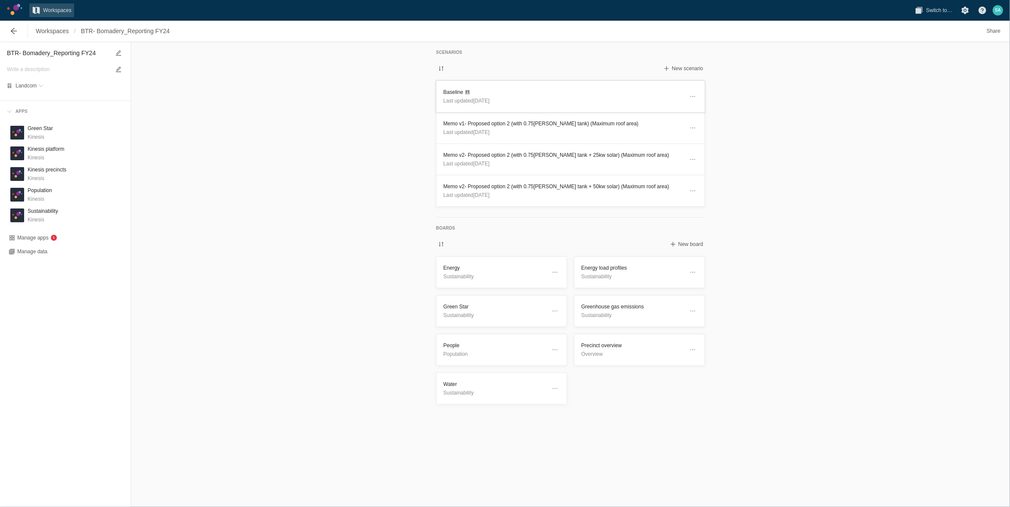
click at [453, 87] on header "Baseline Last updated [DATE]" at bounding box center [570, 96] width 268 height 31
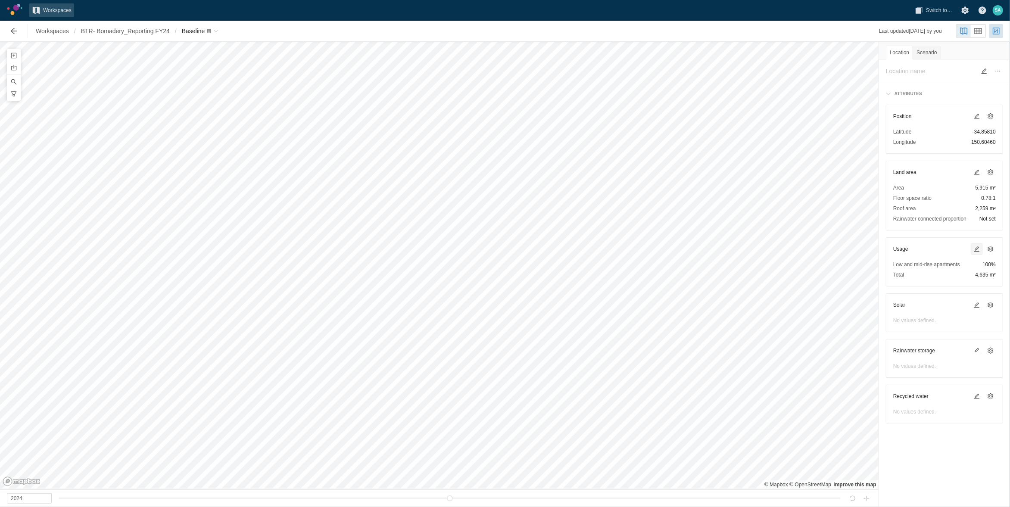
click at [978, 249] on span at bounding box center [976, 249] width 7 height 7
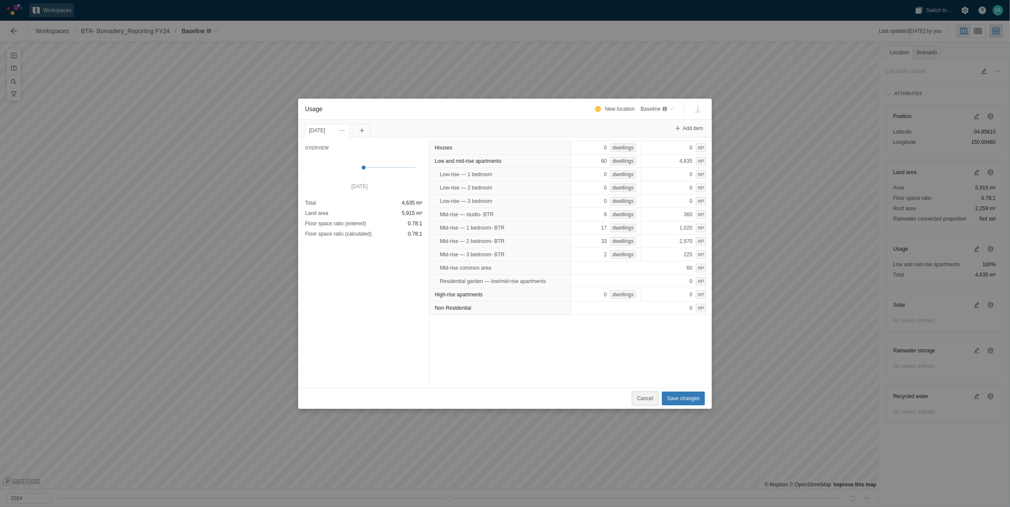
click at [638, 395] on button "Cancel" at bounding box center [645, 399] width 26 height 14
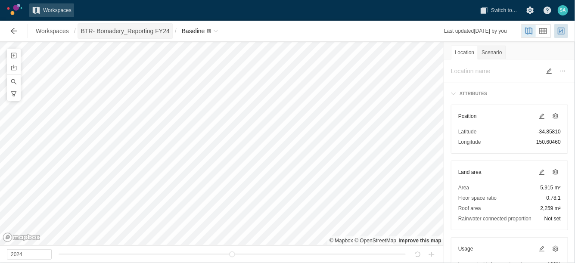
click at [143, 32] on span "BTR- Bomadery_Reporting FY24" at bounding box center [125, 31] width 89 height 9
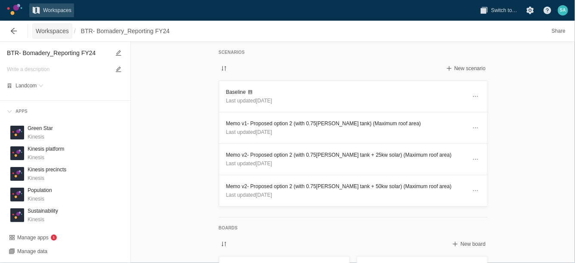
click at [58, 29] on span "Workspaces" at bounding box center [52, 31] width 33 height 9
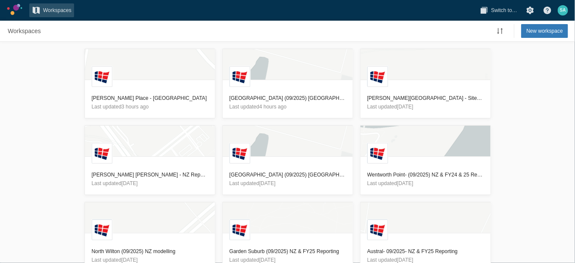
click at [46, 109] on div "L Redmond Place - Orange MT Last updated 3 hours ago L Glenfield (09/2025) NZ &…" at bounding box center [287, 152] width 575 height 221
click at [116, 98] on h3 "[PERSON_NAME] Place - [GEOGRAPHIC_DATA]" at bounding box center [150, 98] width 116 height 9
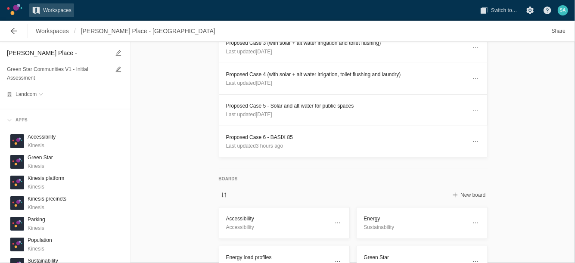
scroll to position [174, 0]
click at [265, 135] on h3 "Proposed Case 6 - BASIX 85" at bounding box center [346, 138] width 240 height 9
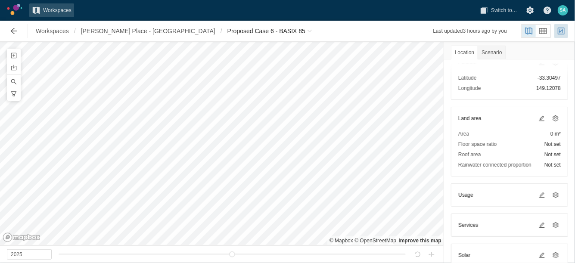
scroll to position [108, 0]
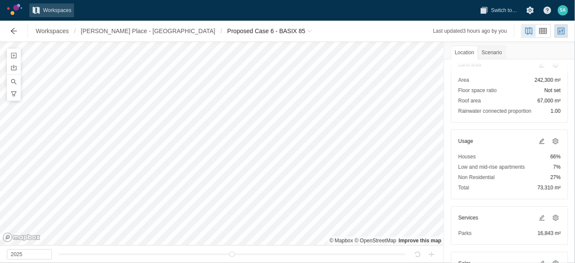
scroll to position [162, 0]
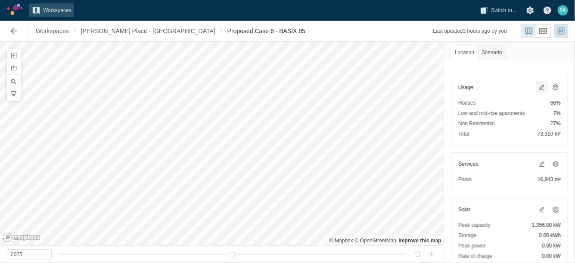
click at [538, 88] on span at bounding box center [541, 87] width 7 height 7
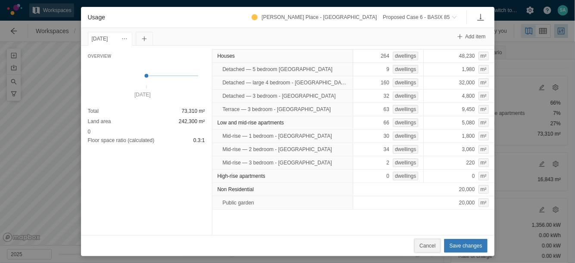
click at [431, 244] on span "Cancel" at bounding box center [428, 246] width 16 height 9
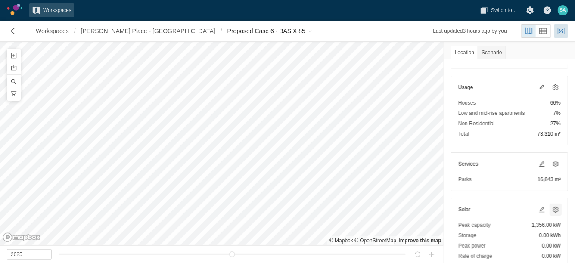
click at [552, 209] on span at bounding box center [555, 209] width 7 height 7
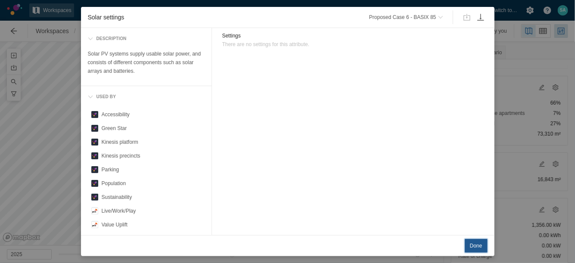
click at [476, 248] on span "Done" at bounding box center [476, 246] width 12 height 9
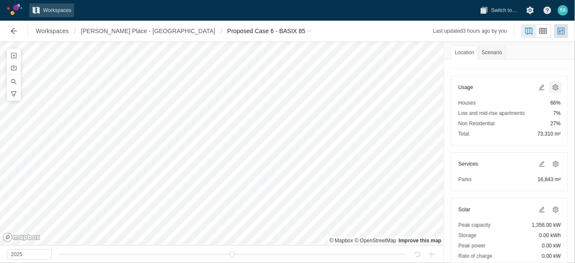
click at [552, 88] on span at bounding box center [555, 87] width 7 height 7
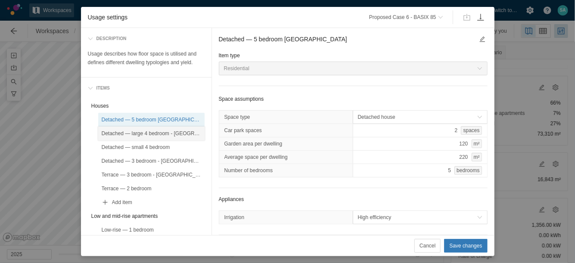
click at [163, 131] on div "Detached — large 4 bedroom - [GEOGRAPHIC_DATA]" at bounding box center [152, 133] width 100 height 9
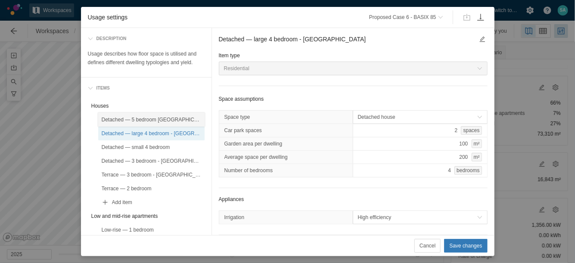
drag, startPoint x: 155, startPoint y: 119, endPoint x: 173, endPoint y: 116, distance: 18.0
click at [155, 119] on div "Detached — 5 bedroom [GEOGRAPHIC_DATA]" at bounding box center [152, 119] width 100 height 9
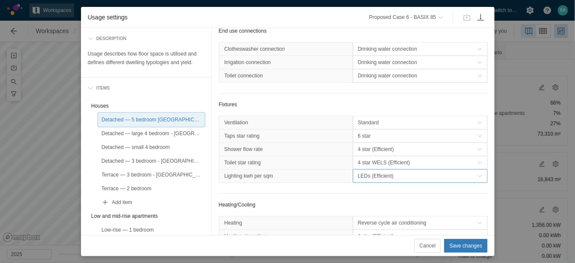
scroll to position [323, 0]
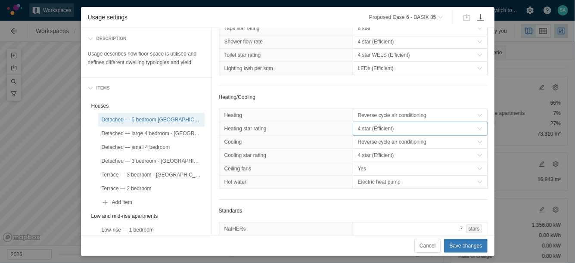
click at [396, 133] on span "4 star (Efficient)" at bounding box center [417, 128] width 119 height 9
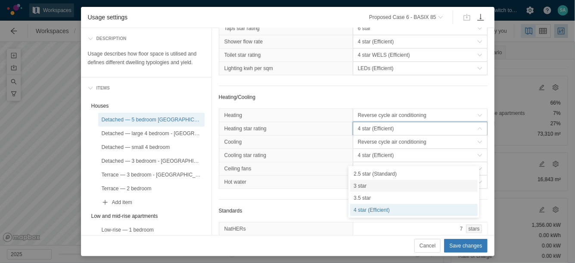
click at [369, 183] on div "3 star" at bounding box center [414, 186] width 128 height 12
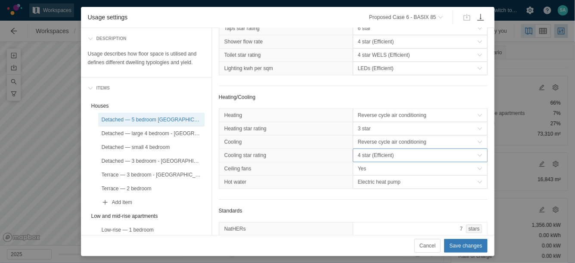
click at [370, 160] on span "4 star (Efficient)" at bounding box center [417, 155] width 119 height 9
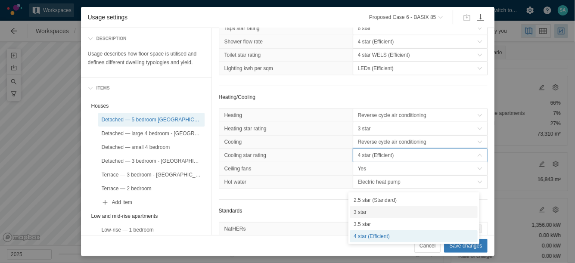
click at [367, 207] on div "3 star" at bounding box center [414, 212] width 128 height 12
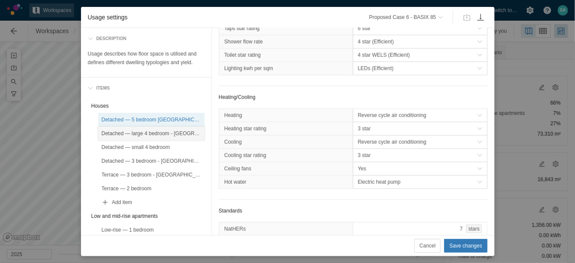
click at [163, 135] on div "Detached — large 4 bedroom - Orange" at bounding box center [152, 133] width 100 height 9
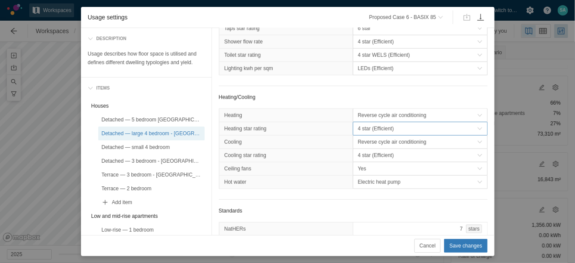
click at [366, 133] on span "4 star (Efficient)" at bounding box center [417, 128] width 119 height 9
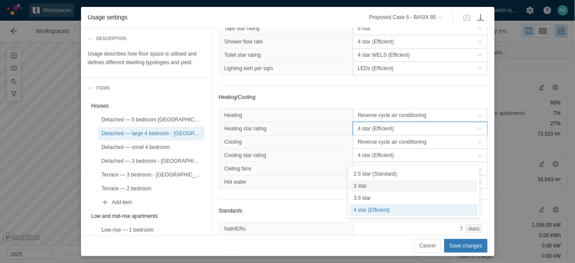
click at [359, 185] on div "3 star" at bounding box center [414, 186] width 128 height 12
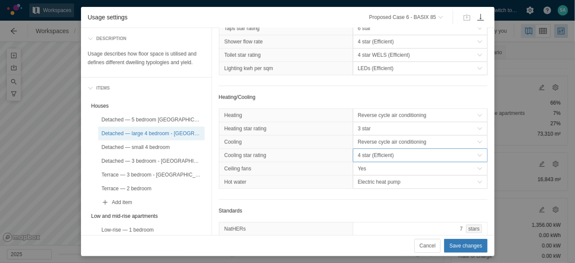
click at [363, 160] on span "4 star (Efficient)" at bounding box center [417, 155] width 119 height 9
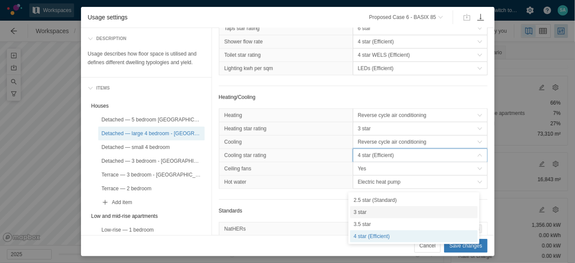
click at [364, 209] on div "3 star" at bounding box center [414, 212] width 128 height 12
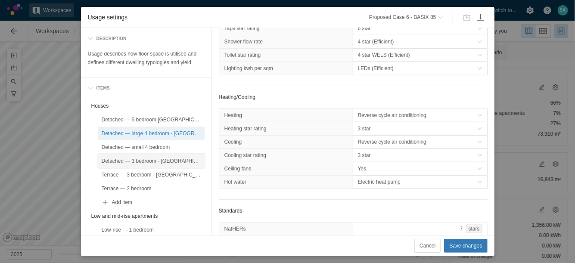
click at [166, 157] on div "Detached — 3 bedroom - Orange" at bounding box center [152, 161] width 100 height 9
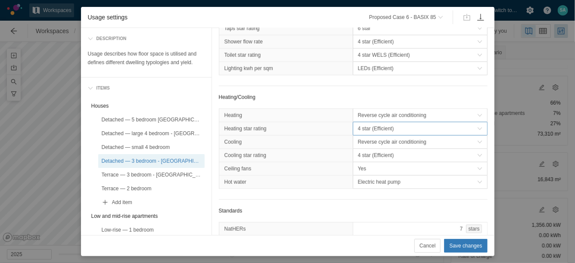
click at [378, 133] on span "4 star (Efficient)" at bounding box center [417, 128] width 119 height 9
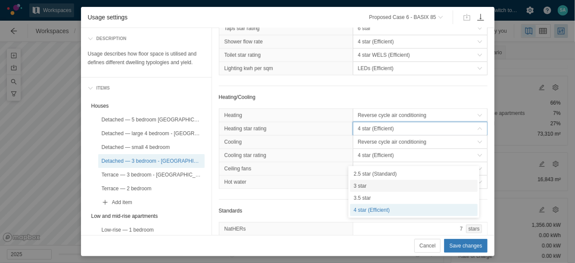
click at [368, 188] on div "3 star" at bounding box center [414, 186] width 128 height 12
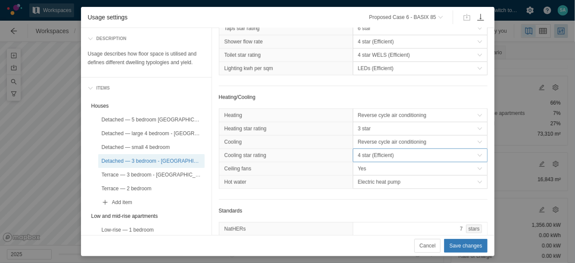
click at [377, 160] on span "4 star (Efficient)" at bounding box center [417, 155] width 119 height 9
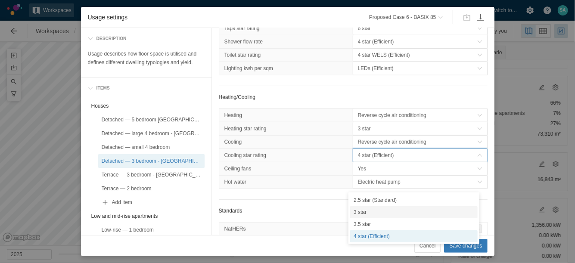
click at [363, 210] on div "3 star" at bounding box center [414, 212] width 128 height 12
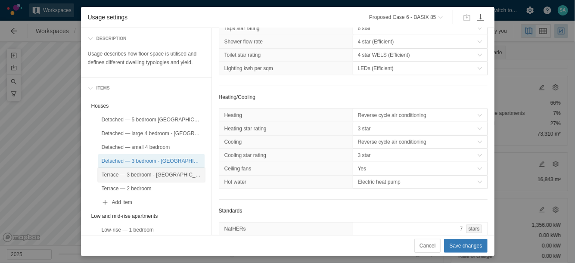
click at [178, 176] on div "Terrace — 3 bedroom - Orange" at bounding box center [152, 175] width 100 height 9
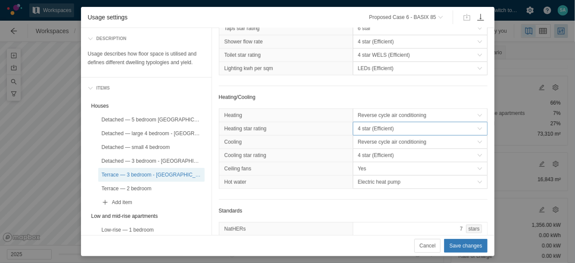
click at [368, 133] on span "4 star (Efficient)" at bounding box center [417, 128] width 119 height 9
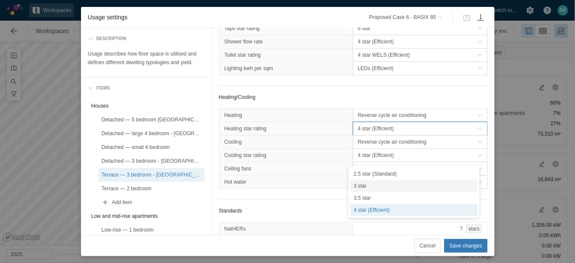
click at [373, 186] on div "3 star" at bounding box center [414, 186] width 128 height 12
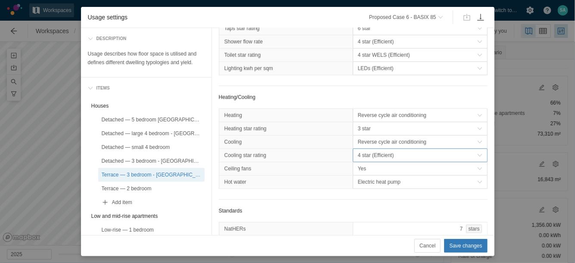
click at [374, 160] on span "4 star (Efficient)" at bounding box center [417, 155] width 119 height 9
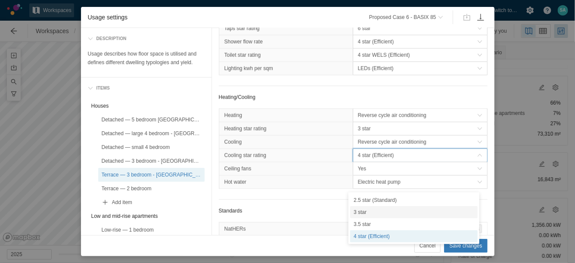
click at [364, 212] on div "3 star" at bounding box center [414, 212] width 128 height 12
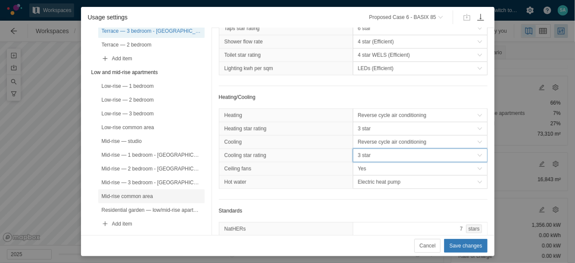
scroll to position [162, 0]
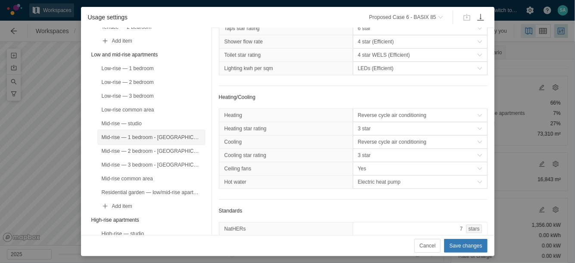
click at [161, 137] on div "Mid-rise — 1 bedroom - Orange" at bounding box center [152, 137] width 100 height 9
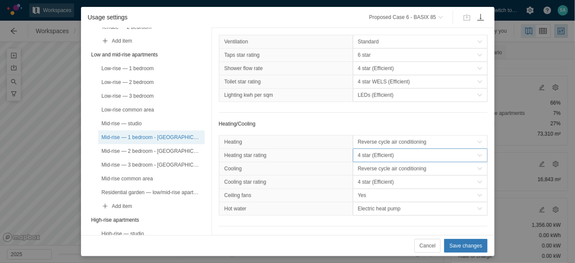
click at [370, 160] on span "4 star (Efficient)" at bounding box center [417, 155] width 119 height 9
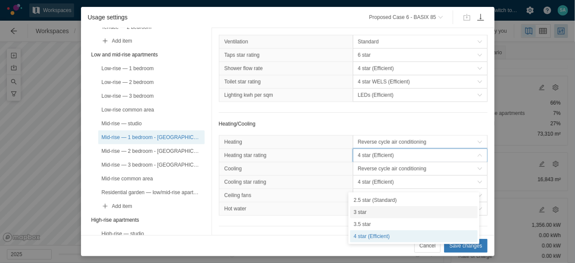
click at [370, 214] on div "3 star" at bounding box center [414, 212] width 128 height 12
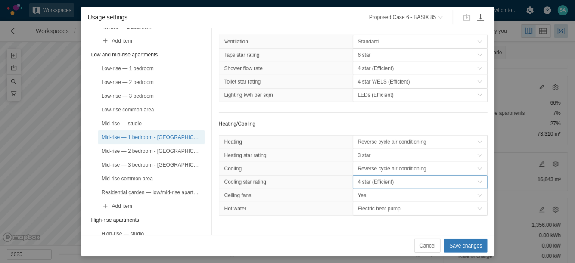
click at [379, 187] on span "4 star (Efficient)" at bounding box center [417, 182] width 119 height 9
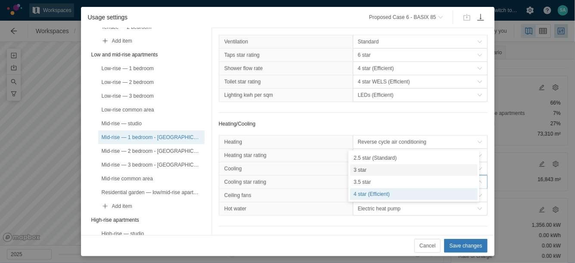
click at [364, 167] on div "3 star" at bounding box center [414, 170] width 128 height 12
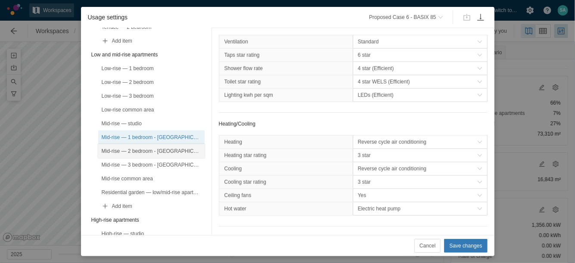
click at [160, 152] on div "Mid-rise — 2 bedroom - Orange" at bounding box center [152, 151] width 100 height 9
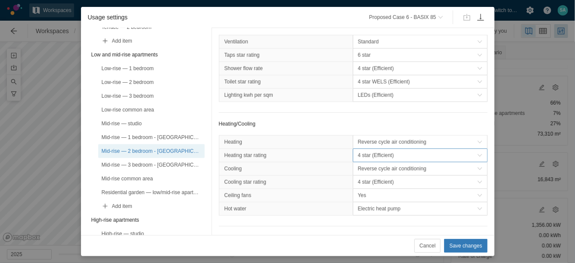
click at [363, 162] on span "4 star (Efficient)" at bounding box center [420, 155] width 134 height 13
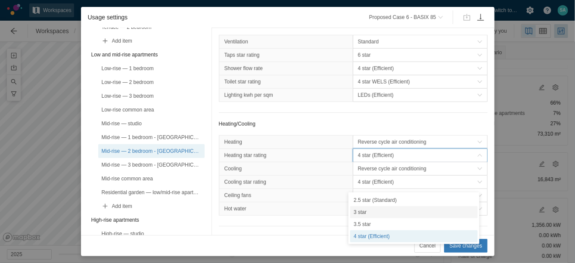
click at [363, 213] on div "3 star" at bounding box center [414, 212] width 128 height 12
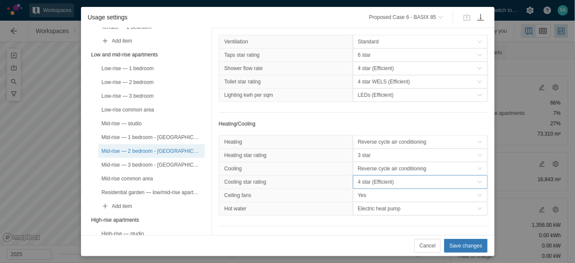
click at [370, 187] on span "4 star (Efficient)" at bounding box center [417, 182] width 119 height 9
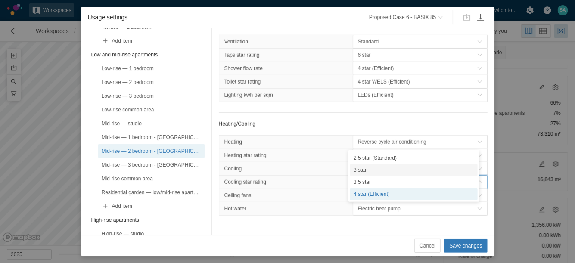
click at [369, 168] on div "3 star" at bounding box center [414, 170] width 128 height 12
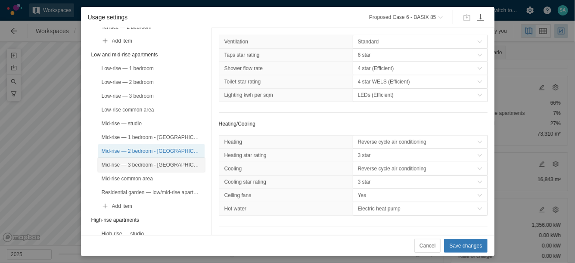
click at [178, 159] on div "Mid-rise — 3 bedroom - Orange" at bounding box center [151, 165] width 106 height 14
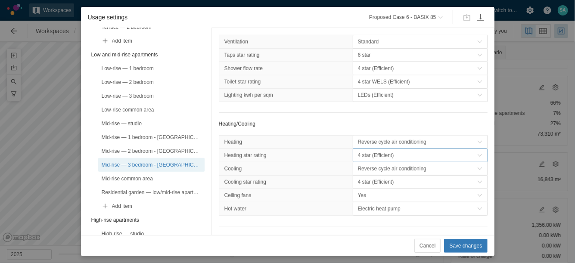
click at [358, 160] on span "4 star (Efficient)" at bounding box center [417, 155] width 119 height 9
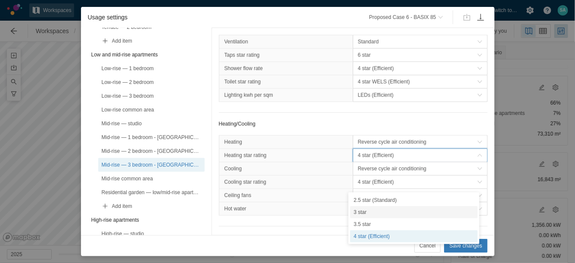
click at [370, 207] on div "3 star" at bounding box center [414, 212] width 128 height 12
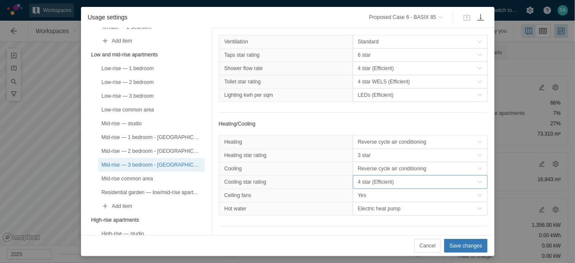
click at [367, 187] on span "4 star (Efficient)" at bounding box center [417, 182] width 119 height 9
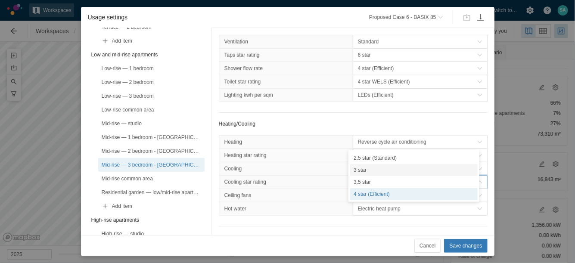
click at [366, 172] on div "3 star" at bounding box center [414, 170] width 128 height 12
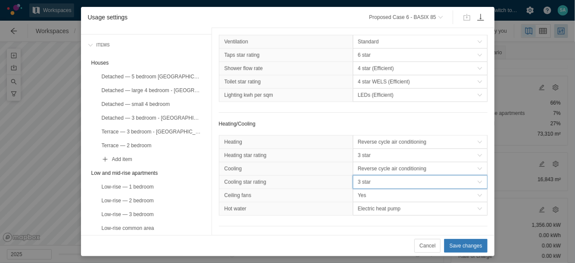
scroll to position [0, 0]
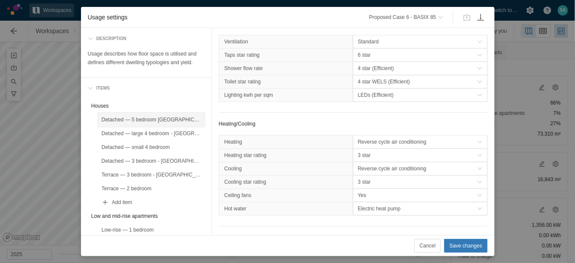
click at [172, 121] on div "Detached — 5 bedroom Orange" at bounding box center [152, 119] width 100 height 9
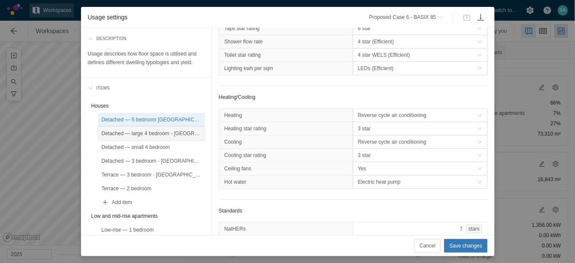
click at [183, 134] on div "Detached — large 4 bedroom - Orange" at bounding box center [152, 133] width 100 height 9
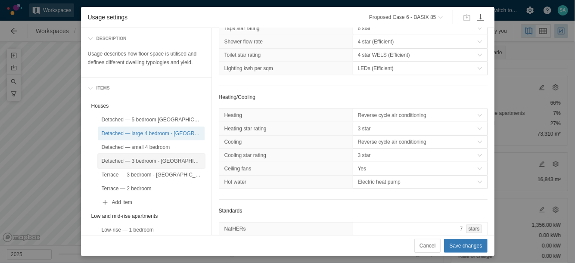
click at [174, 157] on div "Detached — 3 bedroom - Orange" at bounding box center [152, 161] width 100 height 9
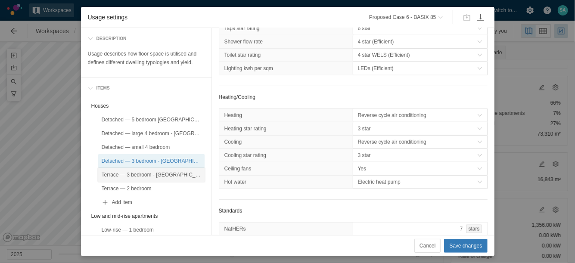
click at [168, 173] on div "Terrace — 3 bedroom - Orange" at bounding box center [152, 175] width 100 height 9
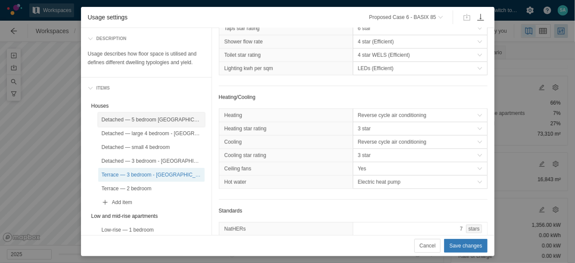
click at [174, 120] on div "Detached — 5 bedroom Orange" at bounding box center [152, 119] width 100 height 9
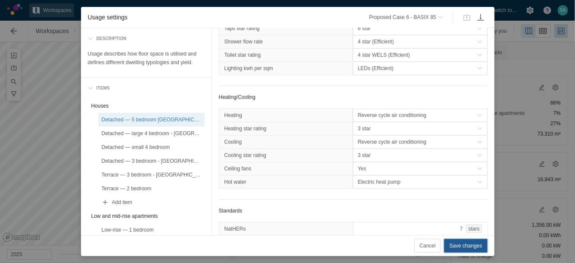
click at [467, 242] on span "Save changes" at bounding box center [465, 246] width 33 height 9
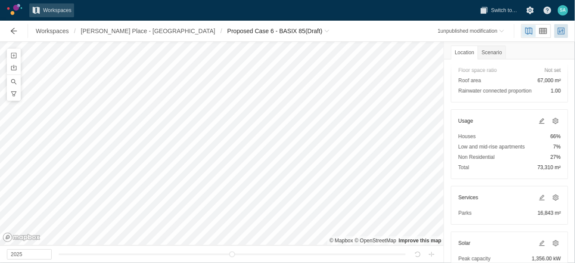
scroll to position [108, 0]
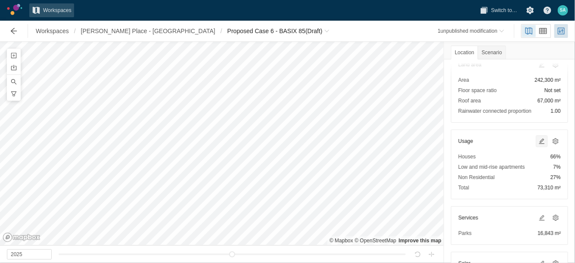
click at [538, 140] on span at bounding box center [541, 141] width 7 height 7
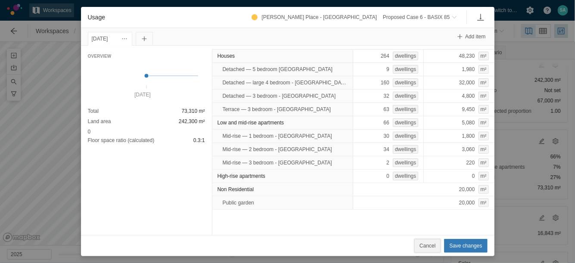
click at [421, 247] on button "Cancel" at bounding box center [427, 246] width 26 height 14
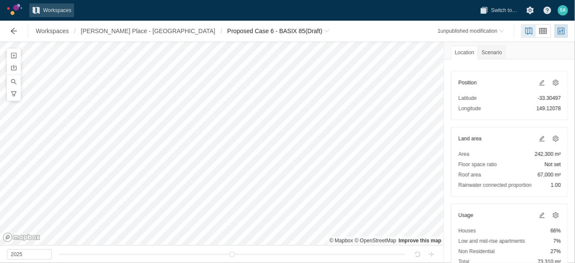
scroll to position [54, 0]
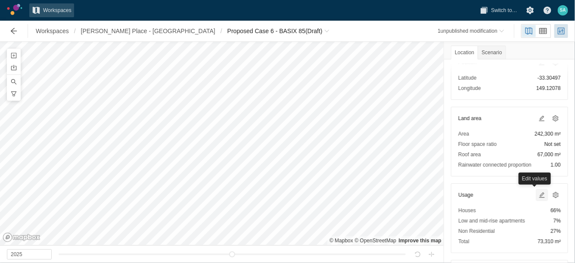
click at [538, 192] on span at bounding box center [541, 195] width 7 height 7
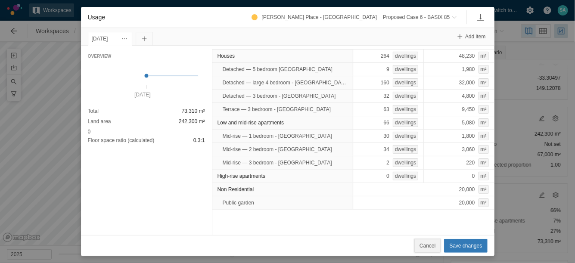
click at [429, 242] on span "Cancel" at bounding box center [428, 246] width 16 height 9
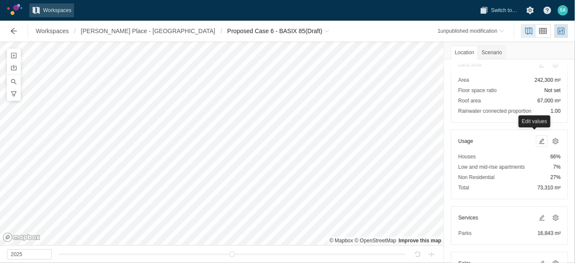
scroll to position [162, 0]
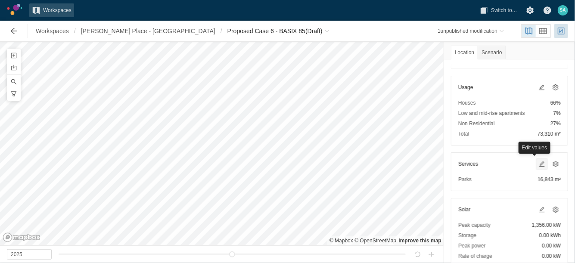
click at [538, 162] on span at bounding box center [541, 164] width 7 height 7
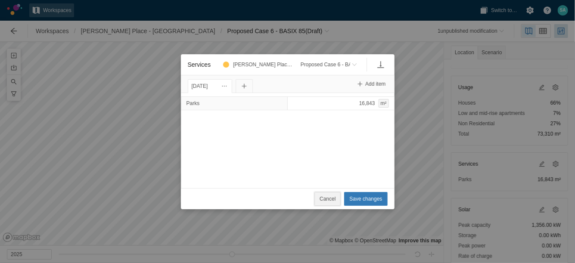
click at [324, 199] on span "Cancel" at bounding box center [328, 199] width 16 height 9
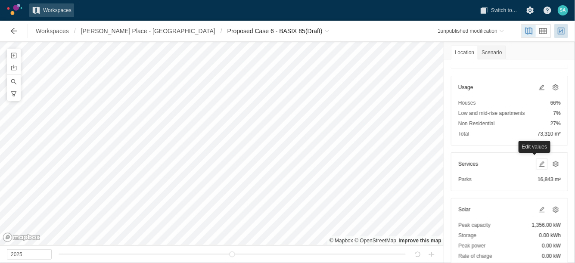
scroll to position [215, 0]
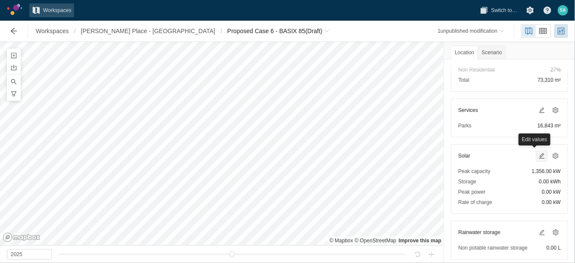
click at [538, 155] on span at bounding box center [541, 155] width 7 height 7
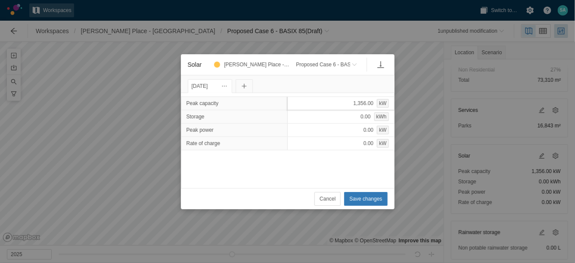
click at [357, 104] on div "1,356.00 kW" at bounding box center [340, 103] width 107 height 14
type input "939"
click at [362, 194] on button "Save changes" at bounding box center [365, 199] width 43 height 14
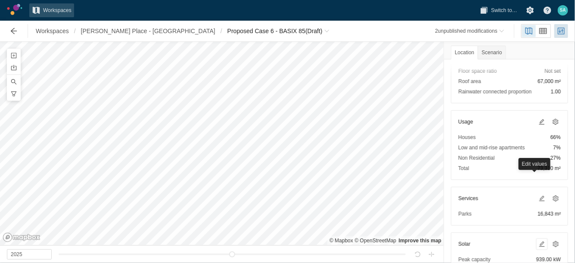
scroll to position [108, 0]
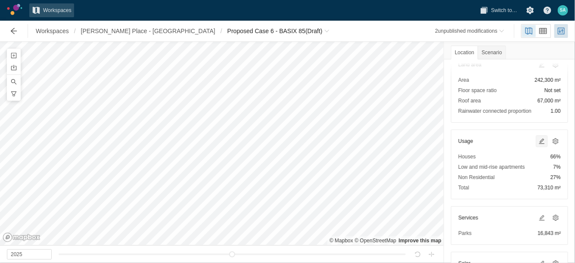
click at [538, 142] on span at bounding box center [541, 141] width 7 height 7
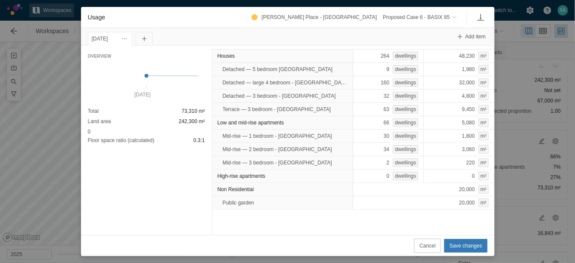
drag, startPoint x: 430, startPoint y: 249, endPoint x: 445, endPoint y: 246, distance: 15.0
click at [430, 249] on span "Cancel" at bounding box center [428, 246] width 16 height 9
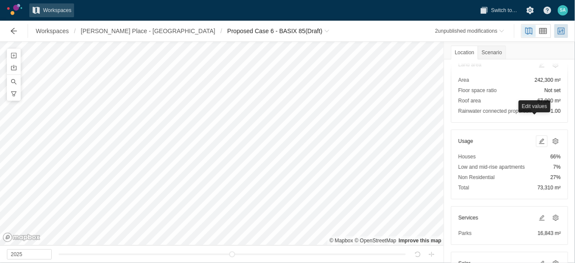
scroll to position [269, 0]
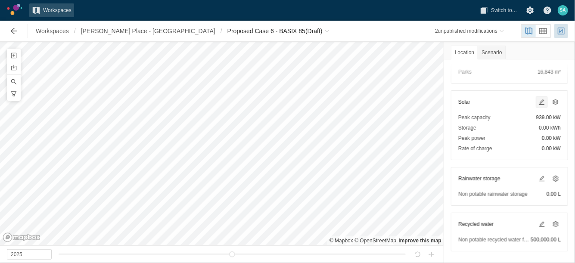
click at [538, 99] on span at bounding box center [541, 102] width 7 height 7
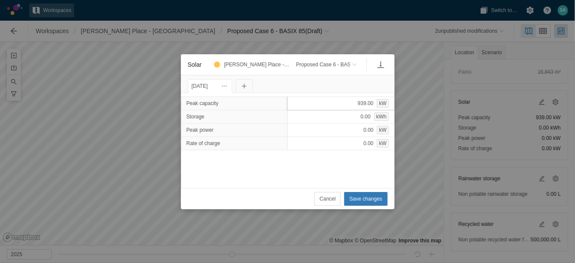
click at [348, 103] on div "939.00 kW" at bounding box center [340, 103] width 107 height 14
click at [348, 103] on input "939" at bounding box center [340, 103] width 107 height 14
type input "807"
click at [370, 193] on button "Save changes" at bounding box center [365, 199] width 43 height 14
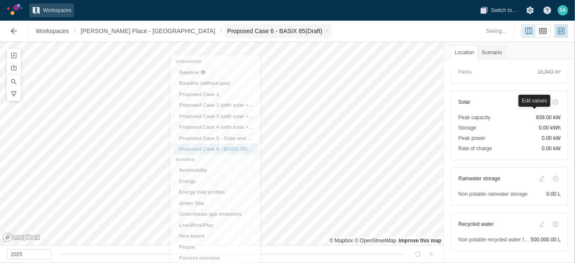
scroll to position [15, 0]
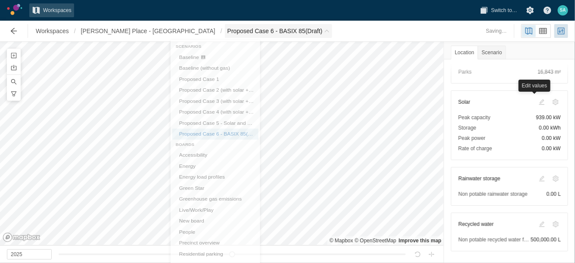
click at [275, 28] on span "Proposed Case 6 - BASIX 85 (Draft)" at bounding box center [278, 31] width 107 height 14
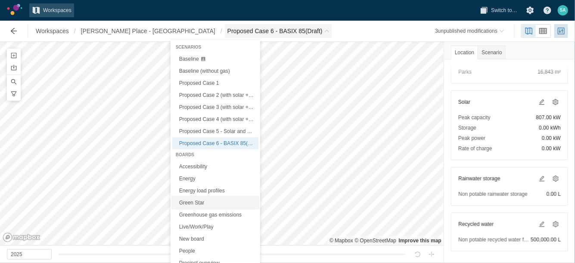
click at [187, 198] on link "Green Star" at bounding box center [215, 203] width 86 height 12
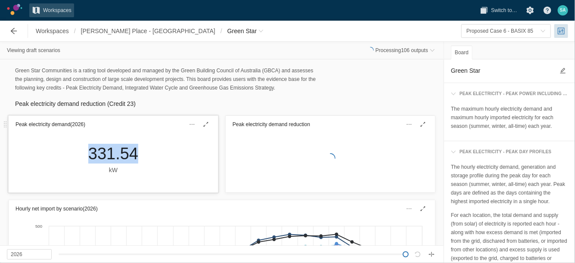
drag, startPoint x: 76, startPoint y: 149, endPoint x: 135, endPoint y: 154, distance: 59.2
click at [135, 154] on div "331.54 kW" at bounding box center [113, 162] width 209 height 59
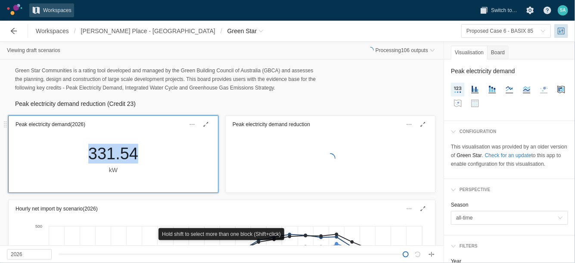
copy div "331.54"
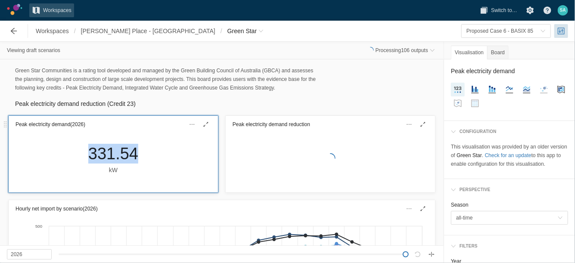
copy div "331.54"
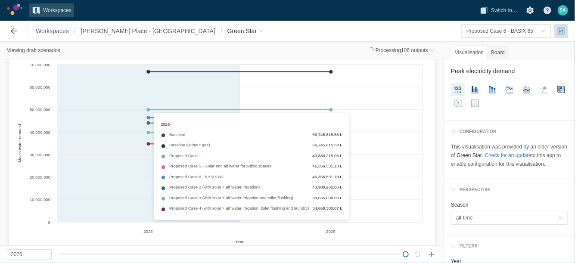
scroll to position [323, 0]
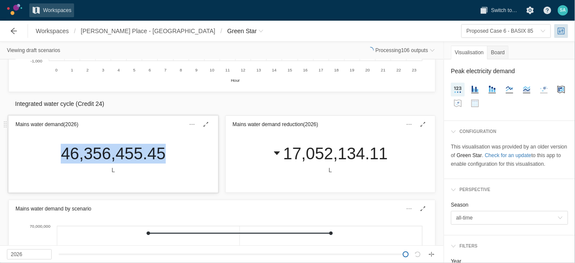
drag, startPoint x: 54, startPoint y: 159, endPoint x: 168, endPoint y: 157, distance: 114.2
click at [168, 157] on div "46,356,455.45 L" at bounding box center [113, 159] width 118 height 31
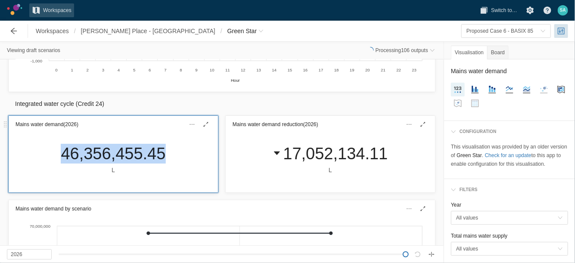
drag, startPoint x: 164, startPoint y: 156, endPoint x: 159, endPoint y: 155, distance: 5.3
copy div "46,356,455.45"
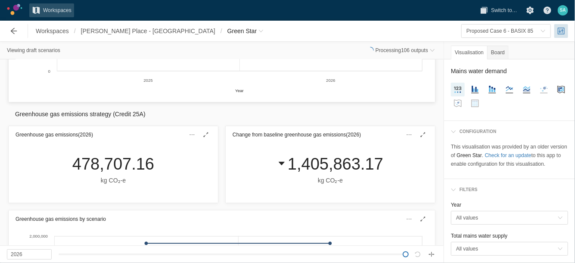
scroll to position [700, 0]
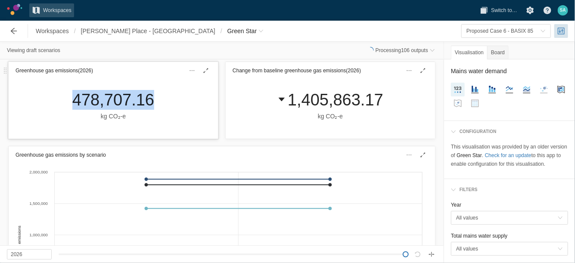
drag, startPoint x: 69, startPoint y: 97, endPoint x: 146, endPoint y: 100, distance: 76.3
click at [146, 100] on div "478,707.16 kg CO₂‑e" at bounding box center [113, 105] width 96 height 31
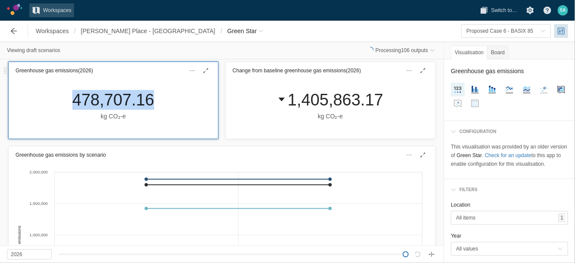
copy div "478,707.16"
click at [227, 33] on span "Green Star" at bounding box center [241, 31] width 29 height 9
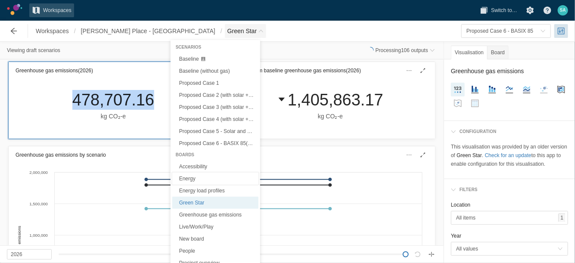
drag, startPoint x: 197, startPoint y: 175, endPoint x: 246, endPoint y: 143, distance: 58.5
click at [197, 175] on link "Energy" at bounding box center [215, 179] width 86 height 12
type textarea "Energy"
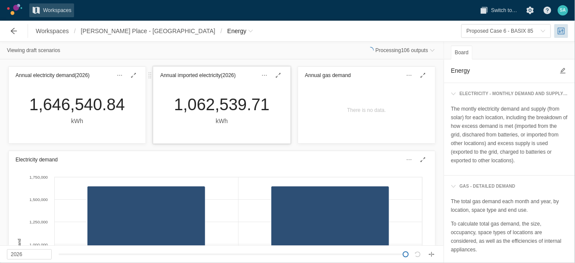
drag, startPoint x: 180, startPoint y: 105, endPoint x: 173, endPoint y: 122, distance: 18.9
click at [274, 112] on div "1,062,539.71 kWh" at bounding box center [221, 113] width 137 height 59
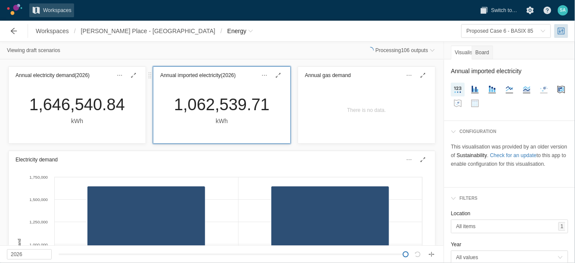
click at [173, 122] on div "1,062,539.71 kWh" at bounding box center [221, 110] width 109 height 31
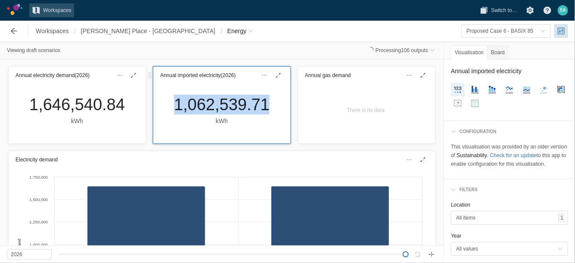
drag, startPoint x: 170, startPoint y: 102, endPoint x: 264, endPoint y: 106, distance: 94.4
click at [264, 106] on div "1,062,539.71 kWh" at bounding box center [221, 110] width 109 height 31
copy div "1,062,539.71"
